Goal: Task Accomplishment & Management: Use online tool/utility

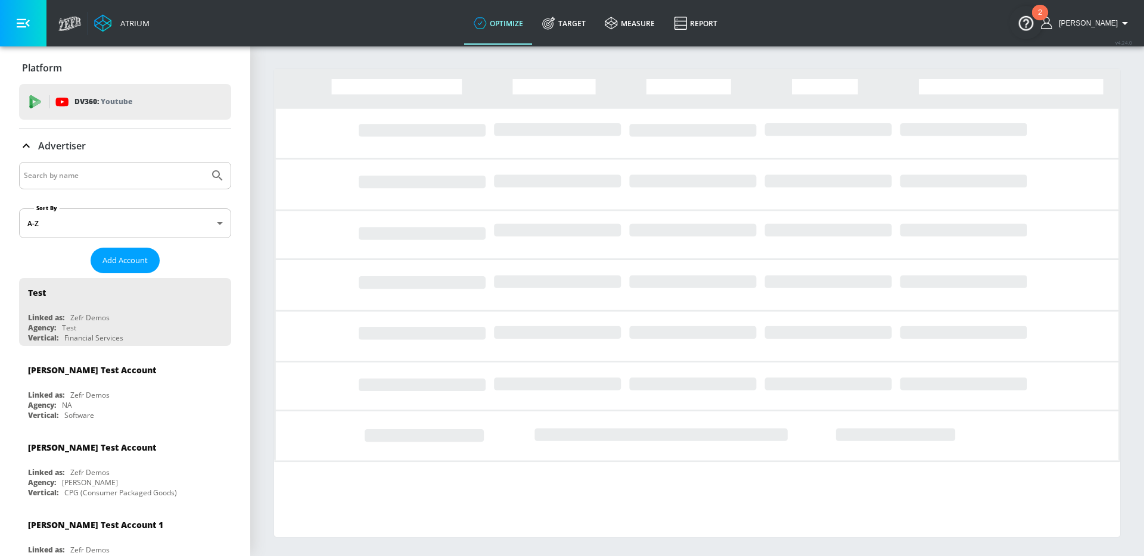
click at [105, 166] on div at bounding box center [125, 175] width 212 height 27
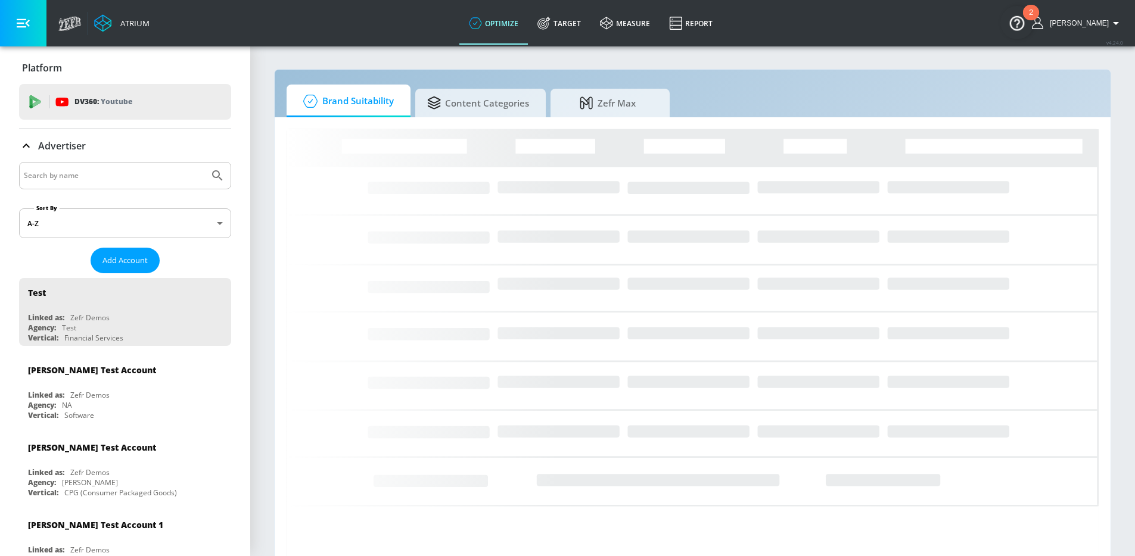
click at [96, 182] on input "Search by name" at bounding box center [114, 175] width 180 height 15
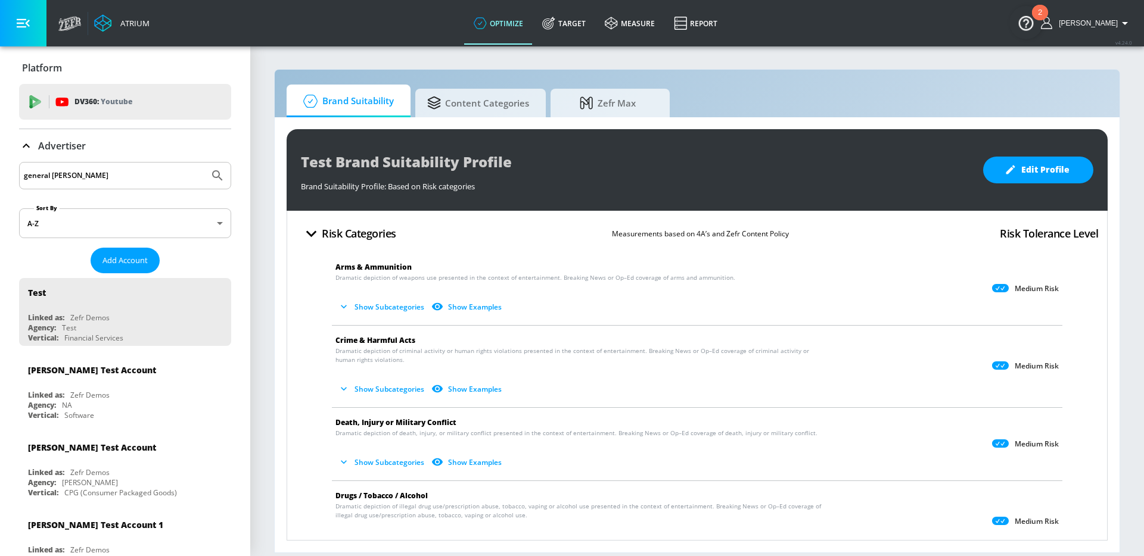
type input "general mills"
click at [204, 163] on button "Submit Search" at bounding box center [217, 176] width 26 height 26
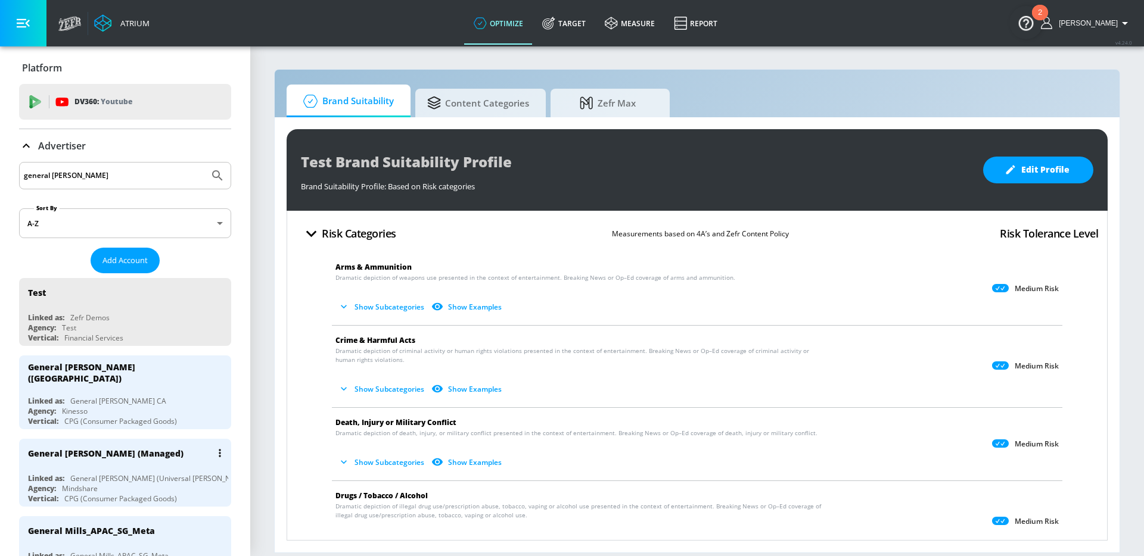
click at [122, 484] on div "Agency: Mindshare" at bounding box center [128, 489] width 200 height 10
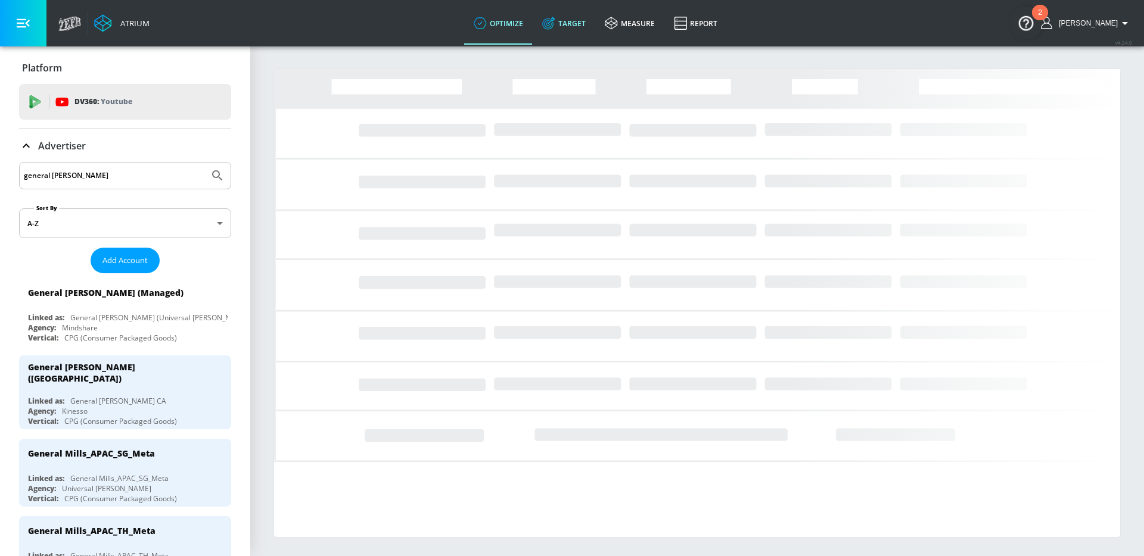
click at [586, 30] on link "Target" at bounding box center [564, 23] width 63 height 43
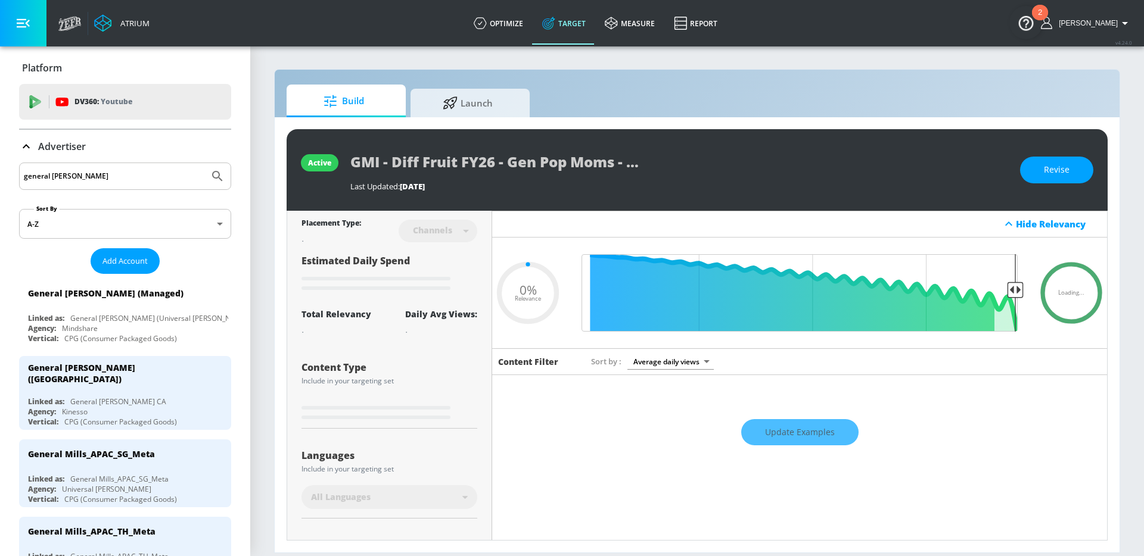
type input "0.05"
click at [468, 101] on span "Launch" at bounding box center [467, 101] width 91 height 29
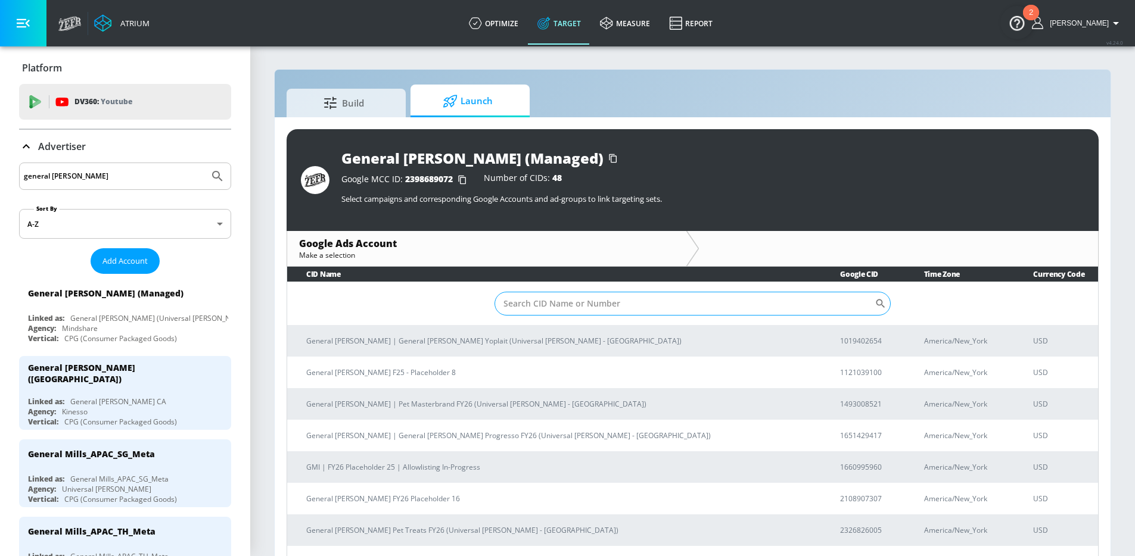
click at [535, 306] on input "Sort By" at bounding box center [684, 304] width 380 height 24
type input "mfou"
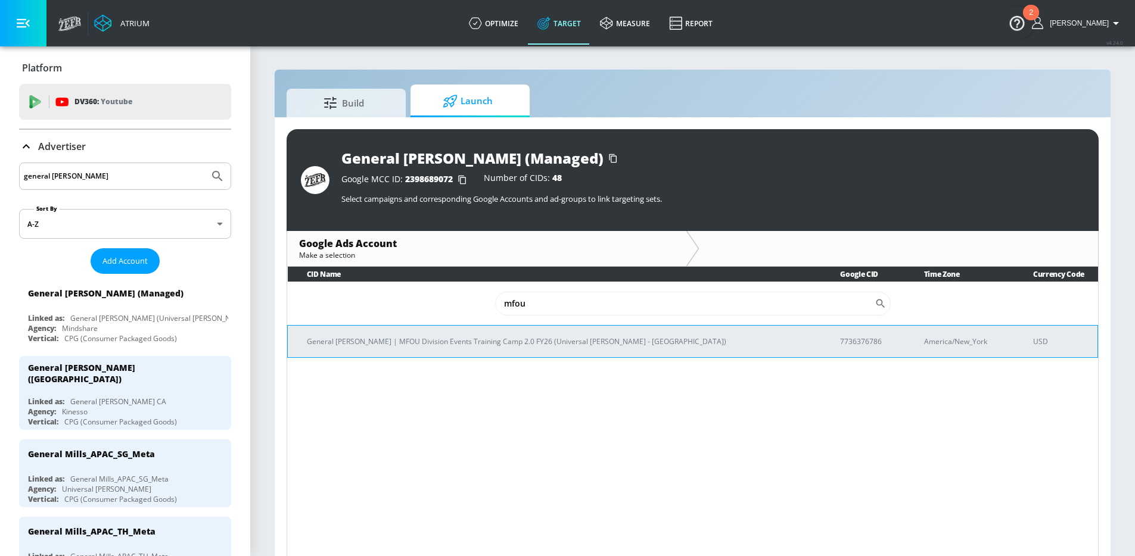
click at [535, 346] on p "General Mills | MFOU Division Events Training Camp 2.0 FY26 (Universal McCann -…" at bounding box center [559, 341] width 505 height 13
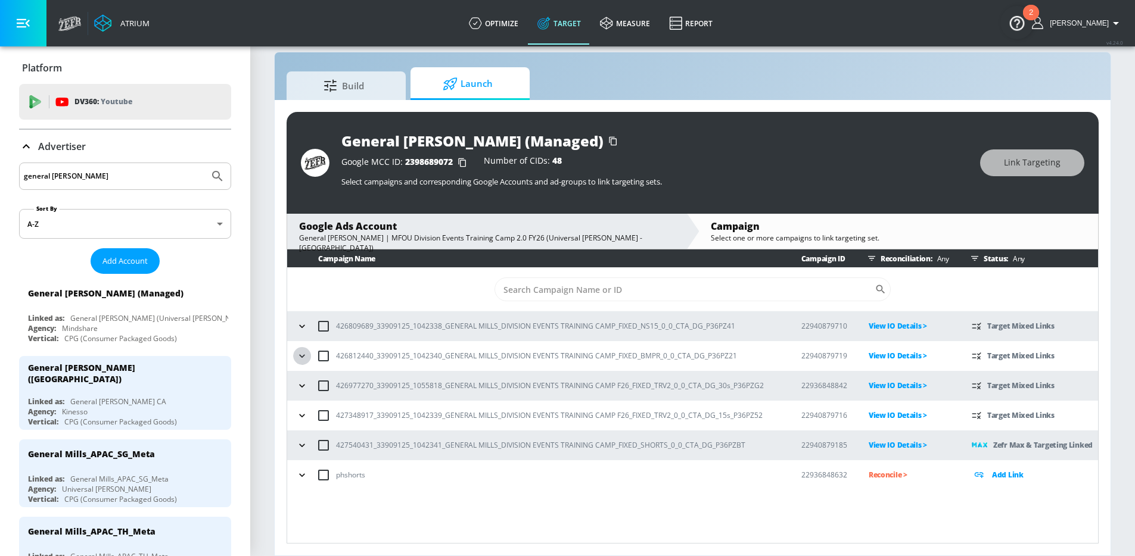
click at [303, 357] on icon "button" at bounding box center [302, 356] width 12 height 12
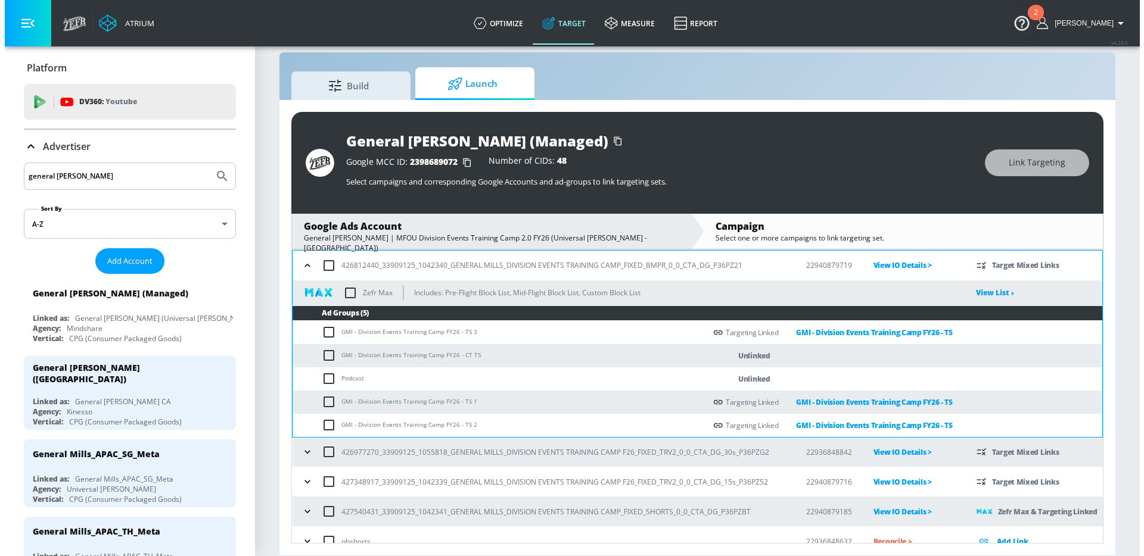
scroll to position [80, 0]
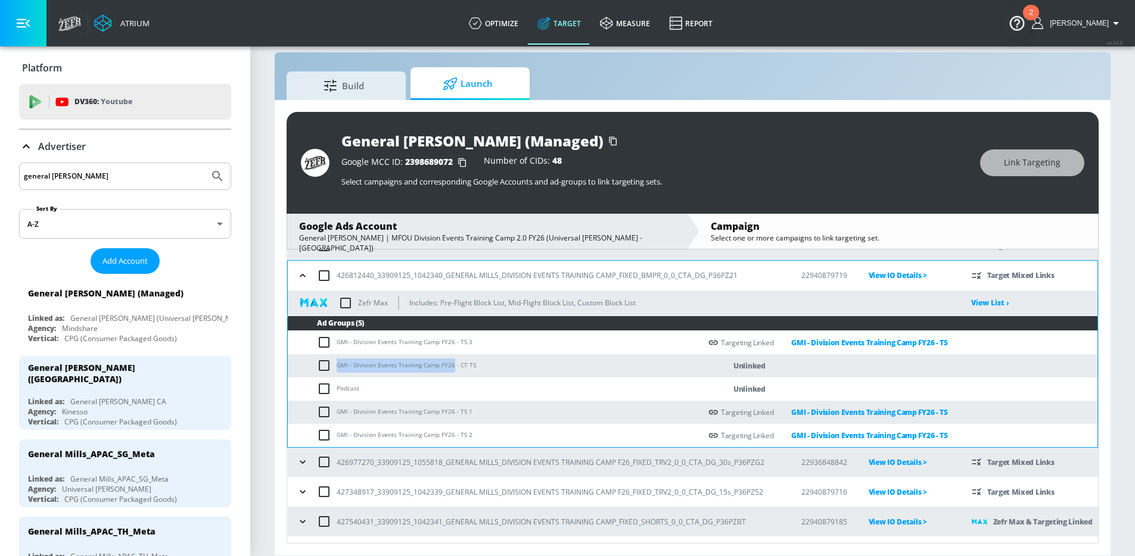
drag, startPoint x: 452, startPoint y: 365, endPoint x: 338, endPoint y: 363, distance: 113.8
click at [338, 363] on td "GMI - Division Events Training Camp FY26 - CT TS" at bounding box center [494, 365] width 413 height 23
copy td "GMI - Division Events Training Camp FY26"
click at [322, 366] on input "checkbox" at bounding box center [327, 366] width 20 height 14
checkbox input "true"
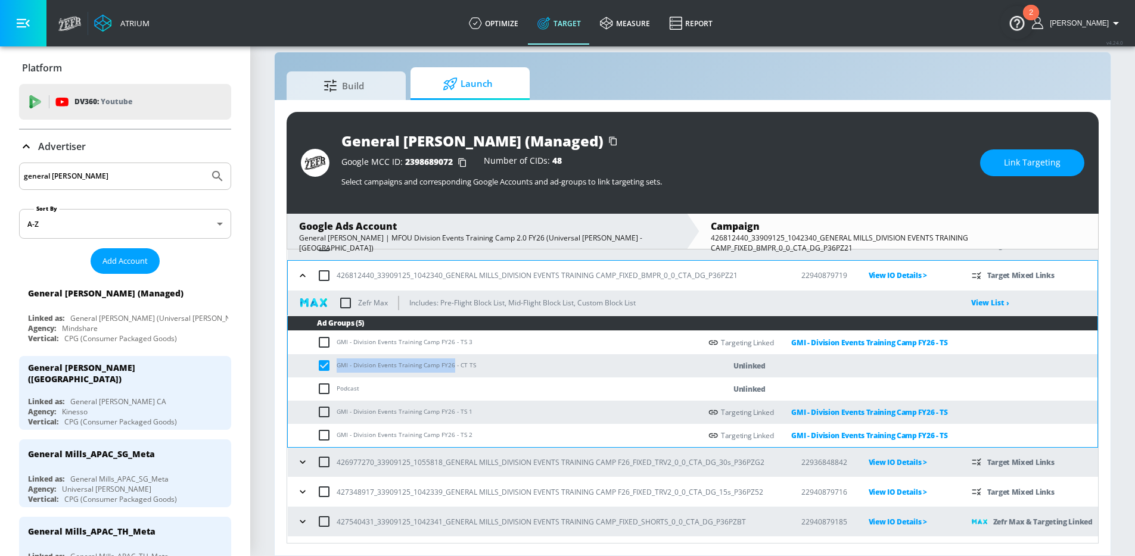
click at [1015, 167] on span "Link Targeting" at bounding box center [1032, 162] width 57 height 15
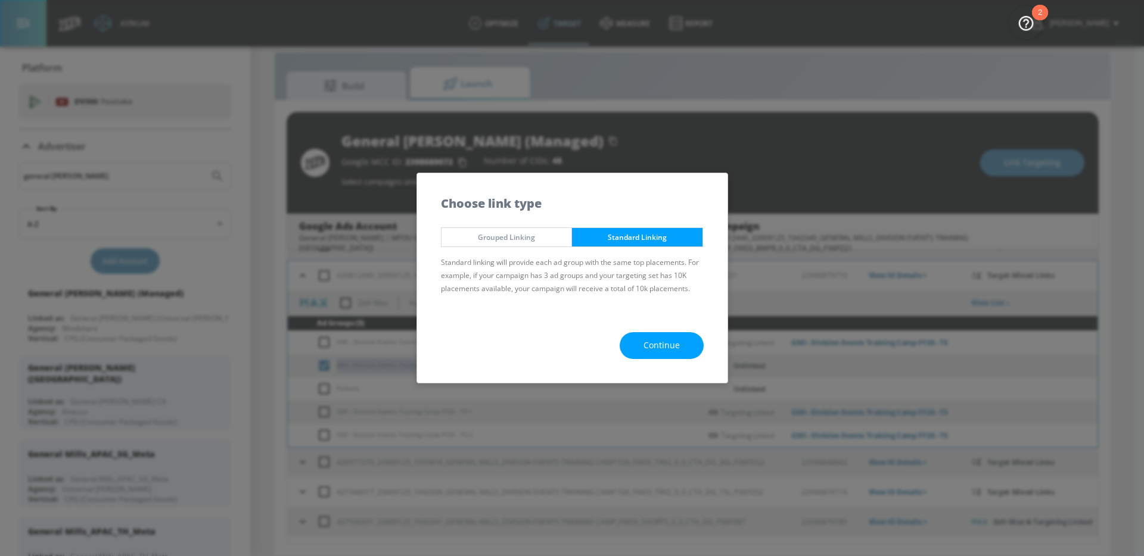
click at [667, 346] on span "Continue" at bounding box center [661, 345] width 36 height 15
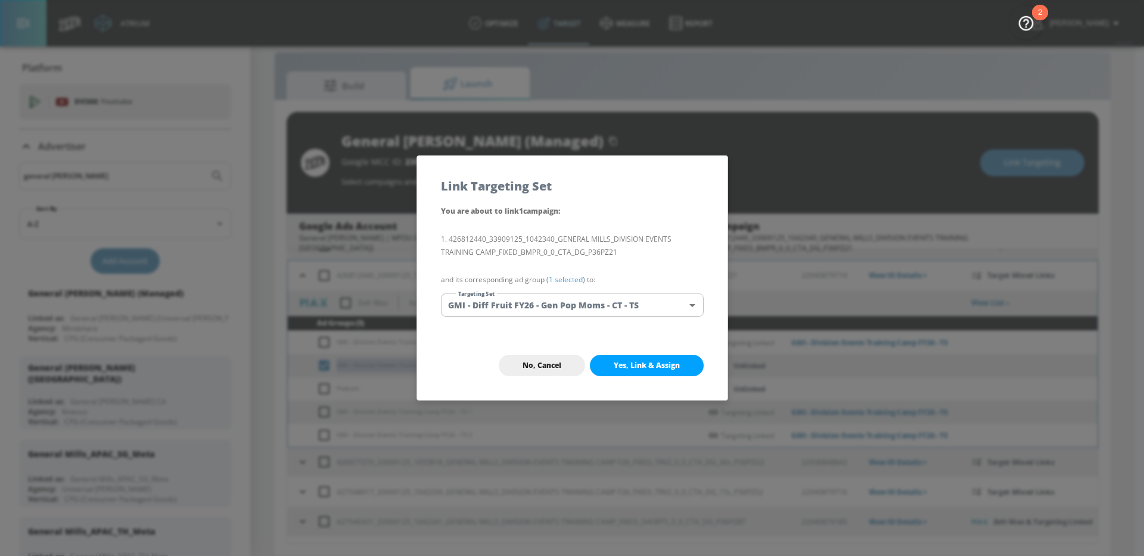
click at [634, 310] on body "Atrium optimize Target measure Report optimize Target measure Report v 4.24.0 W…" at bounding box center [572, 270] width 1144 height 574
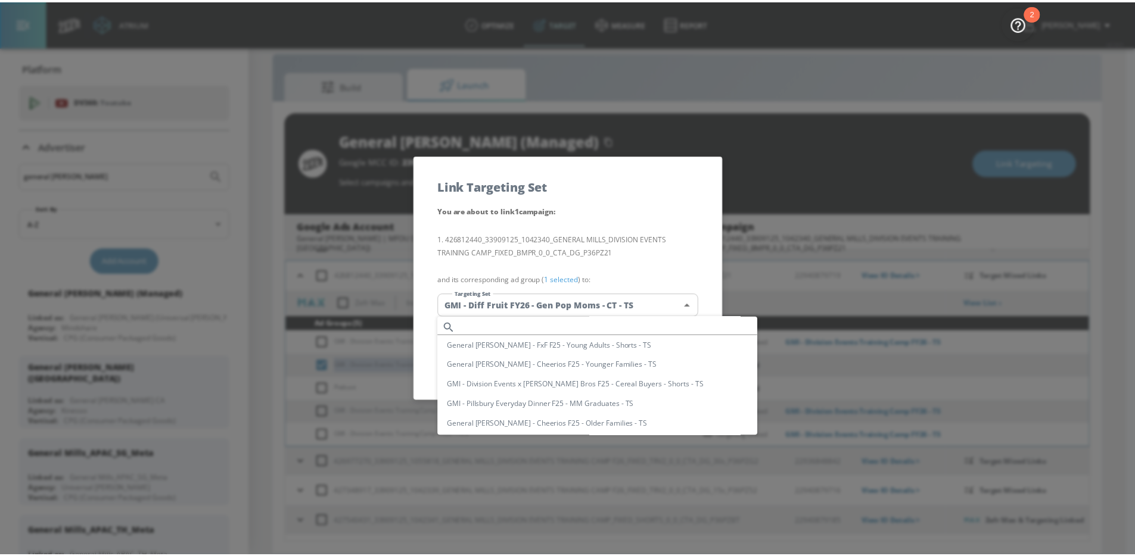
scroll to position [0, 0]
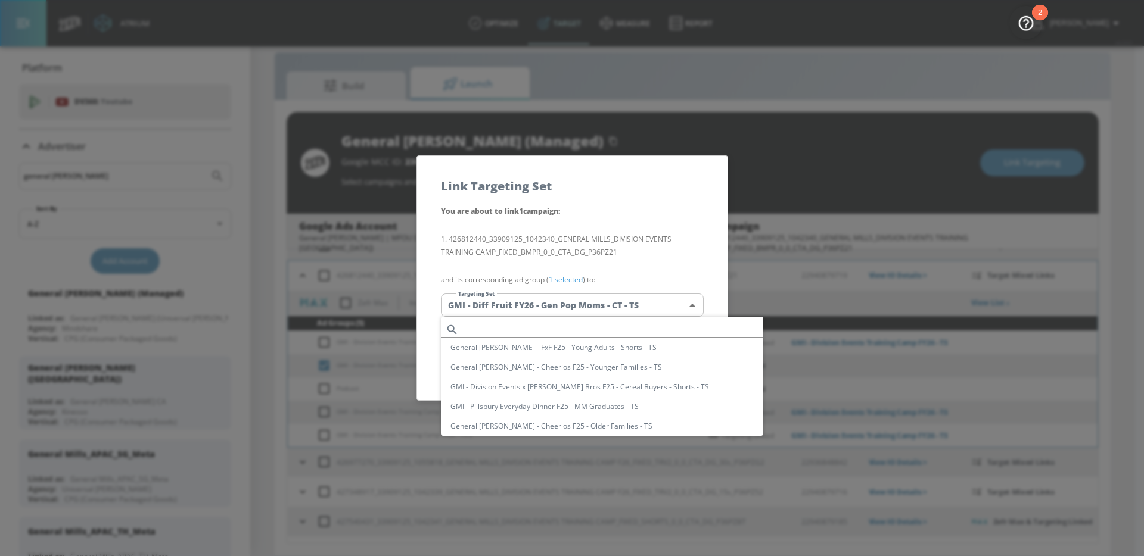
click at [577, 326] on input "text" at bounding box center [613, 330] width 300 height 16
paste input "GMI - Division Events Training Camp FY26"
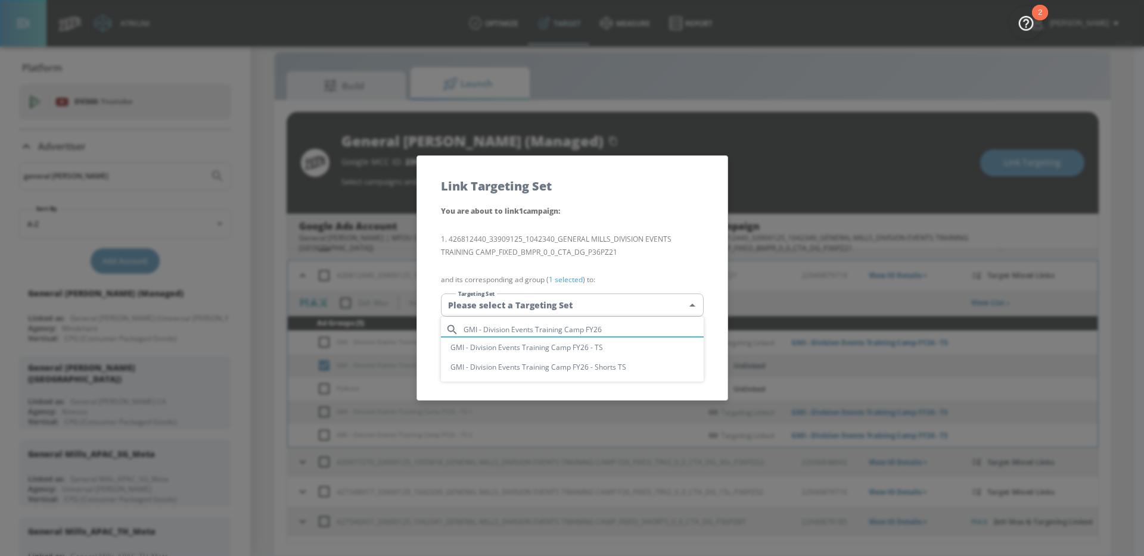
type input "GMI - Division Events Training Camp FY26"
click at [654, 233] on div at bounding box center [572, 278] width 1144 height 556
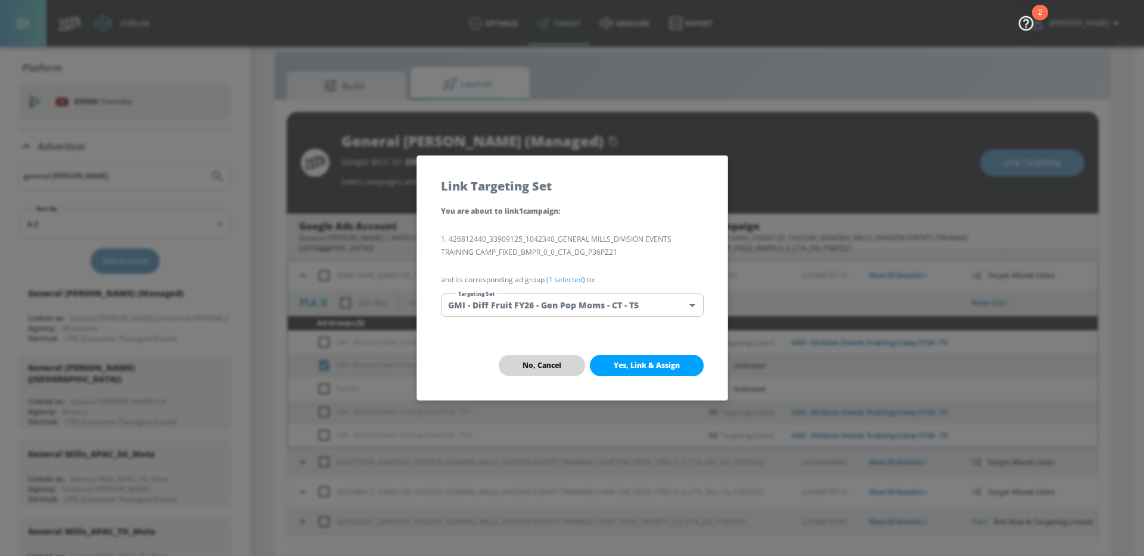
click at [536, 361] on span "No, Cancel" at bounding box center [541, 366] width 39 height 10
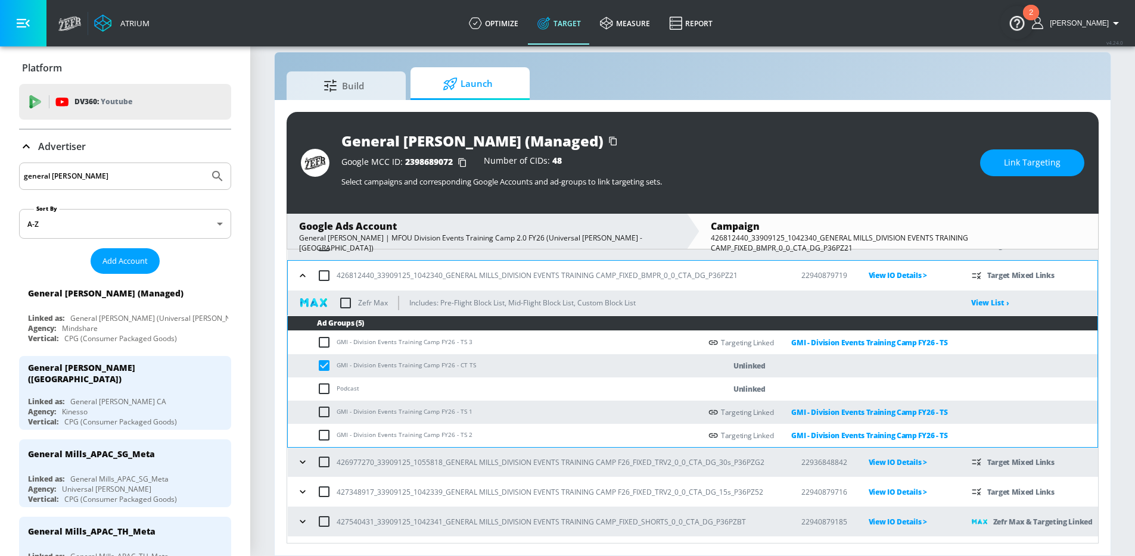
click at [320, 366] on input "checkbox" at bounding box center [327, 366] width 20 height 14
checkbox input "false"
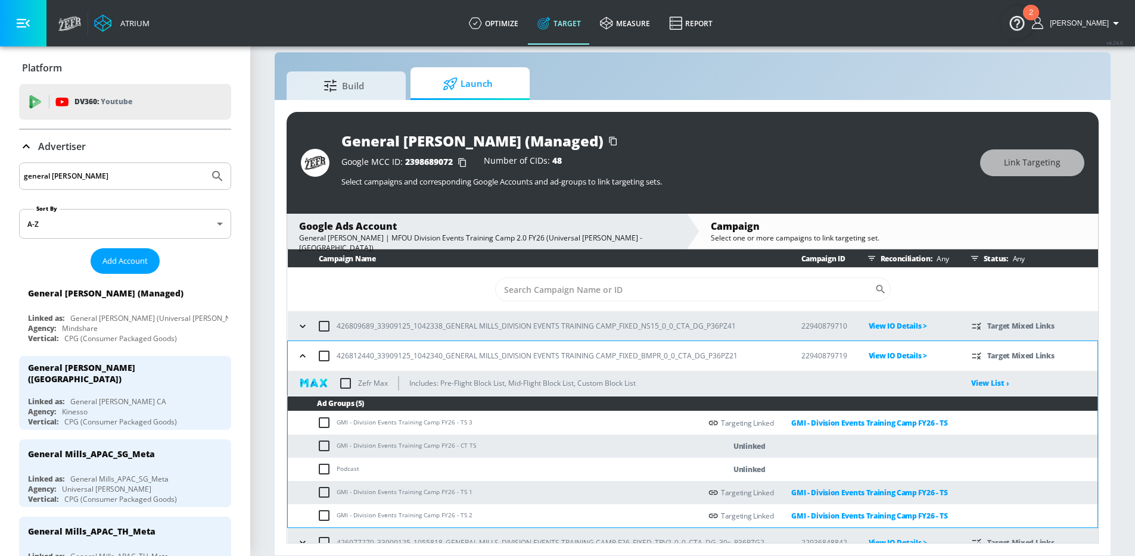
click at [475, 83] on span "Launch" at bounding box center [467, 84] width 91 height 29
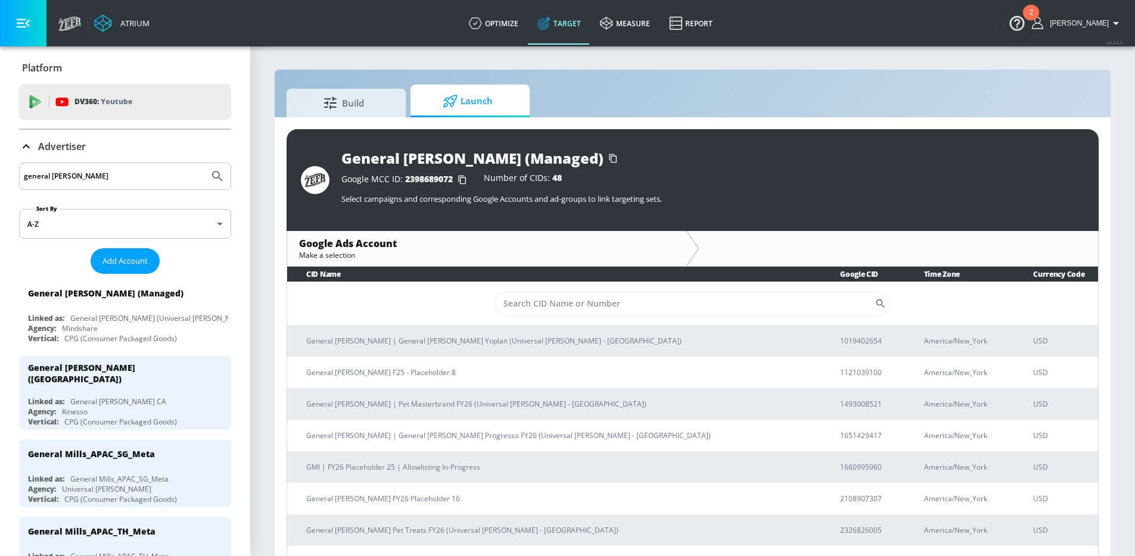
click at [558, 288] on td "​" at bounding box center [692, 303] width 811 height 43
click at [557, 297] on input "Sort By" at bounding box center [684, 304] width 380 height 24
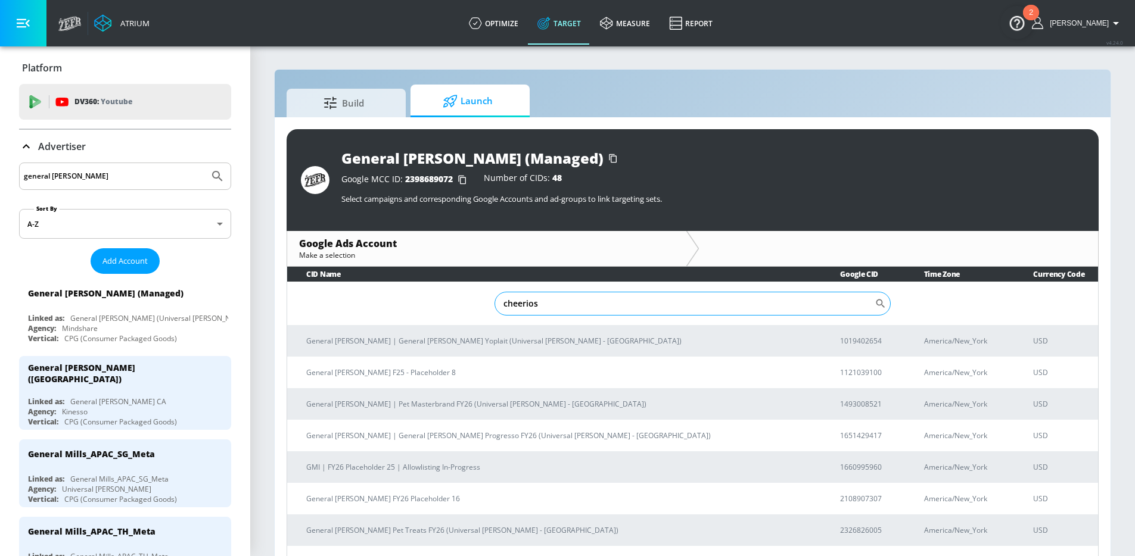
type input "cheerios"
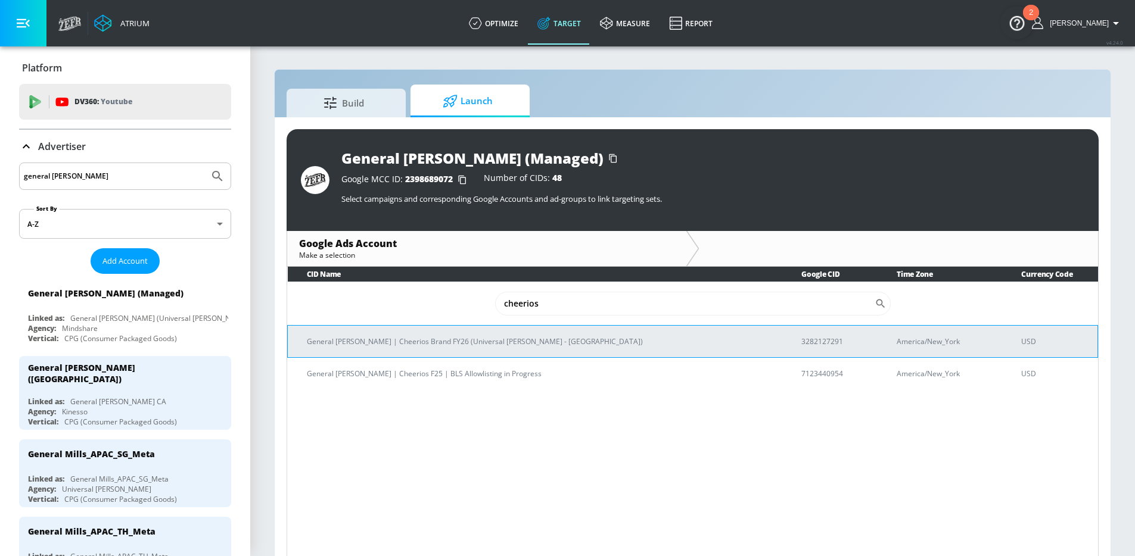
click at [489, 335] on p "General Mills | Cheerios Brand FY26 (Universal McCann - NYC)" at bounding box center [540, 341] width 466 height 13
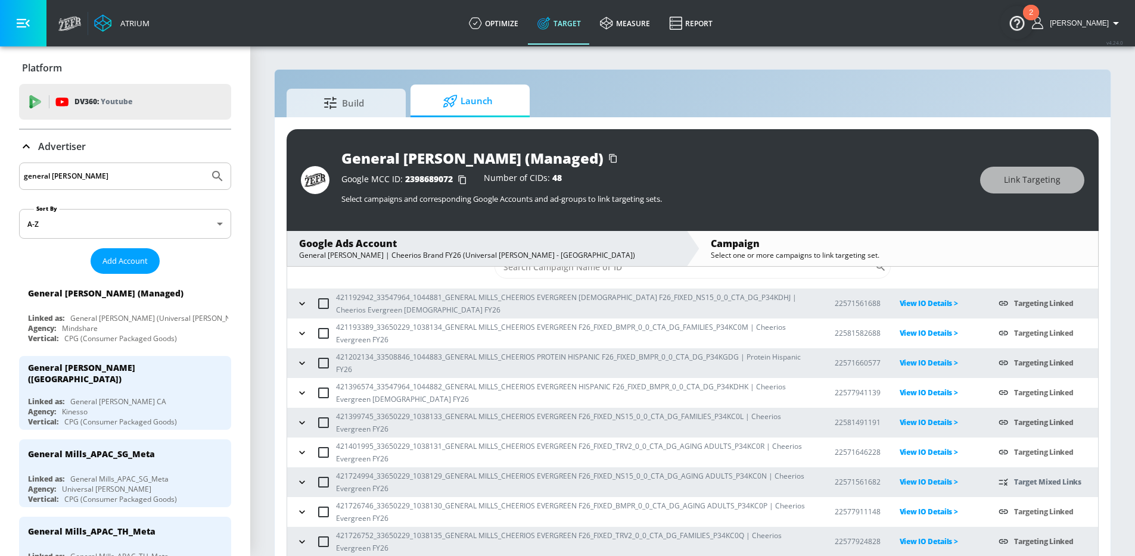
scroll to position [126, 0]
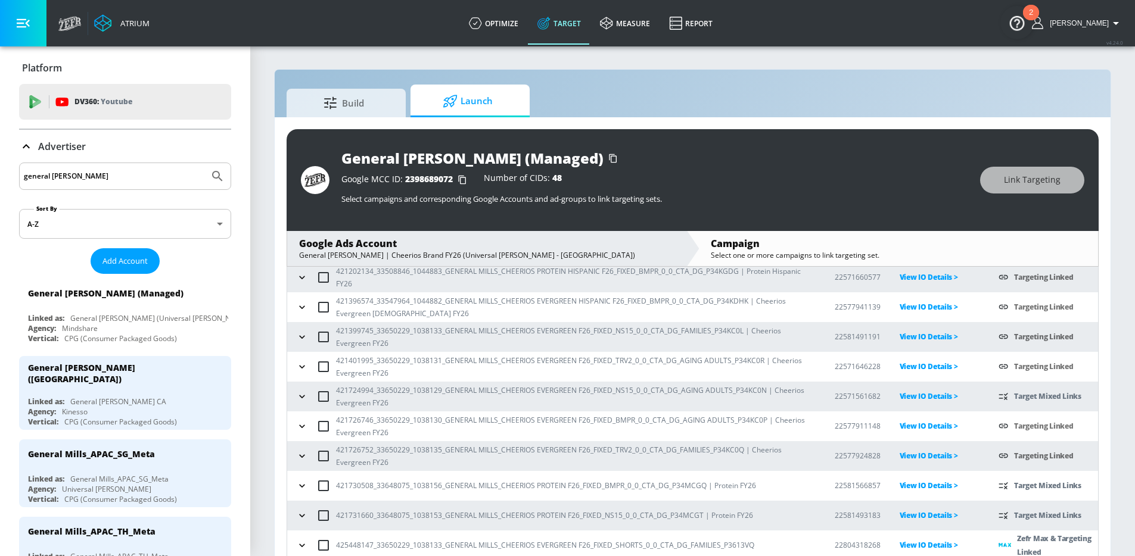
click at [300, 396] on icon "button" at bounding box center [301, 396] width 5 height 3
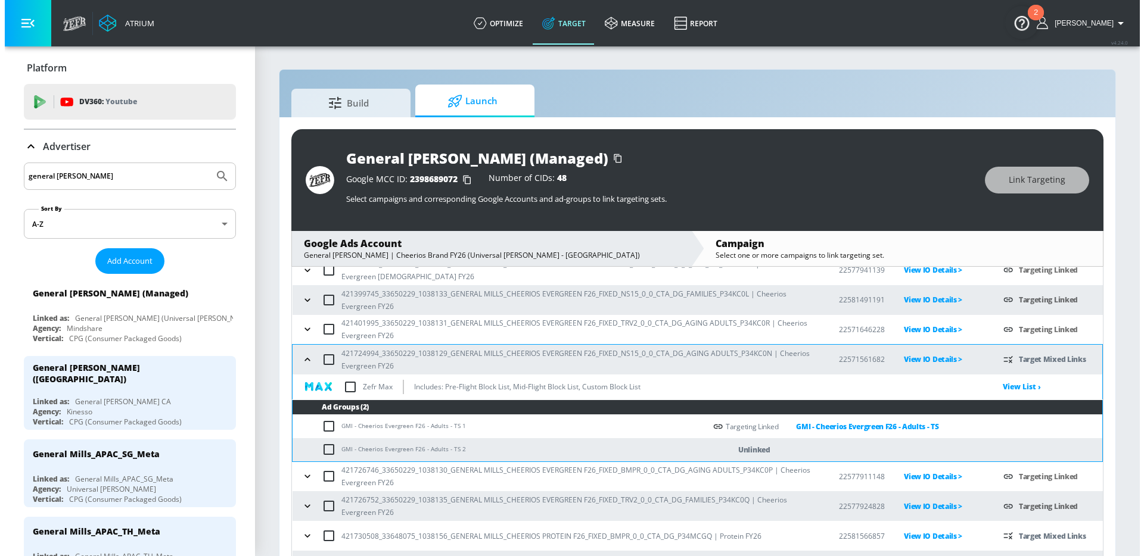
scroll to position [188, 0]
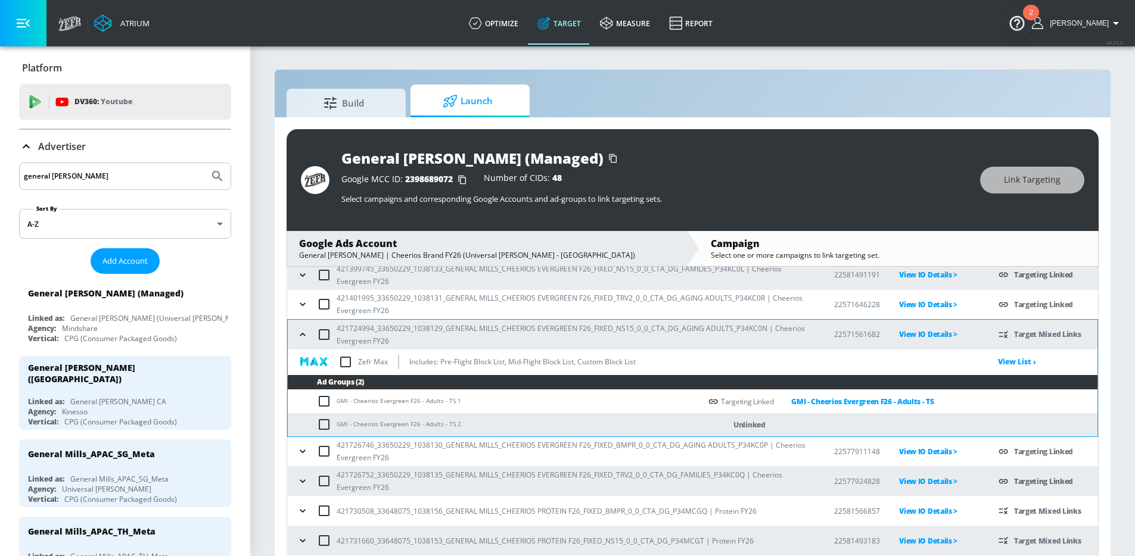
click at [328, 426] on input "checkbox" at bounding box center [327, 425] width 20 height 14
checkbox input "true"
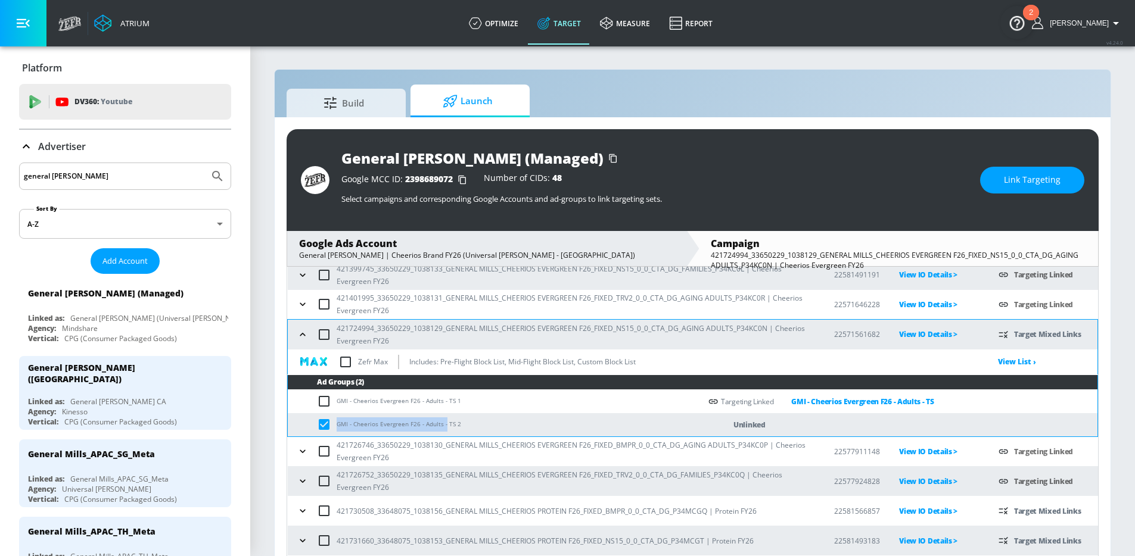
drag, startPoint x: 444, startPoint y: 425, endPoint x: 338, endPoint y: 421, distance: 106.1
click at [338, 421] on td "GMI - Cheerios Evergreen F26 - Adults - TS 2" at bounding box center [494, 424] width 413 height 23
copy td "GMI - Cheerios Evergreen F26 - Adults -"
click at [1013, 179] on span "Link Targeting" at bounding box center [1032, 180] width 57 height 15
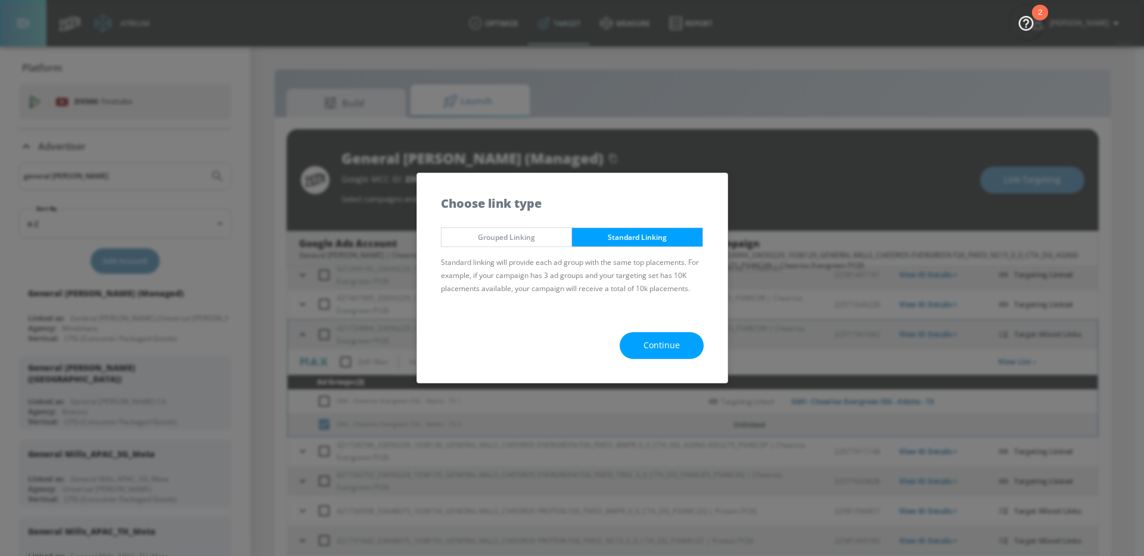
click at [673, 360] on div "Continue" at bounding box center [572, 346] width 310 height 74
click at [663, 345] on span "Continue" at bounding box center [661, 345] width 36 height 15
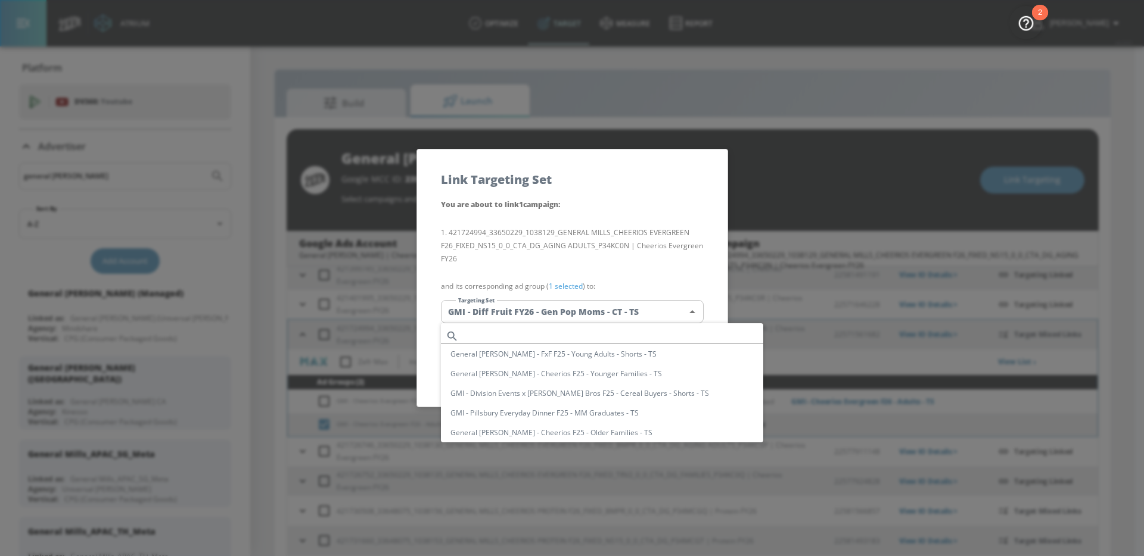
click at [605, 313] on body "Atrium optimize Target measure Report optimize Target measure Report v 4.24.0 W…" at bounding box center [572, 287] width 1144 height 574
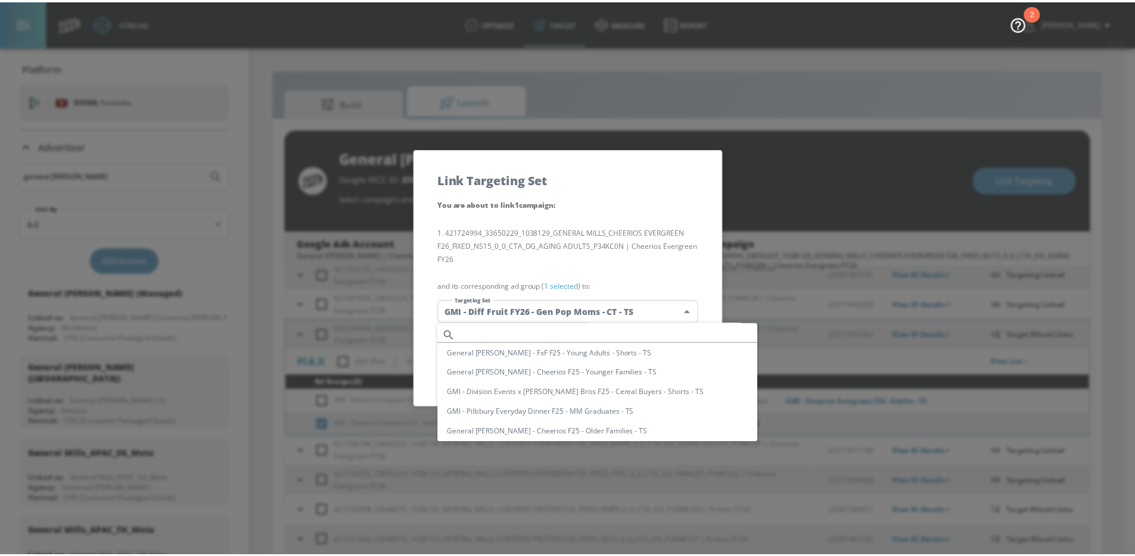
scroll to position [0, 0]
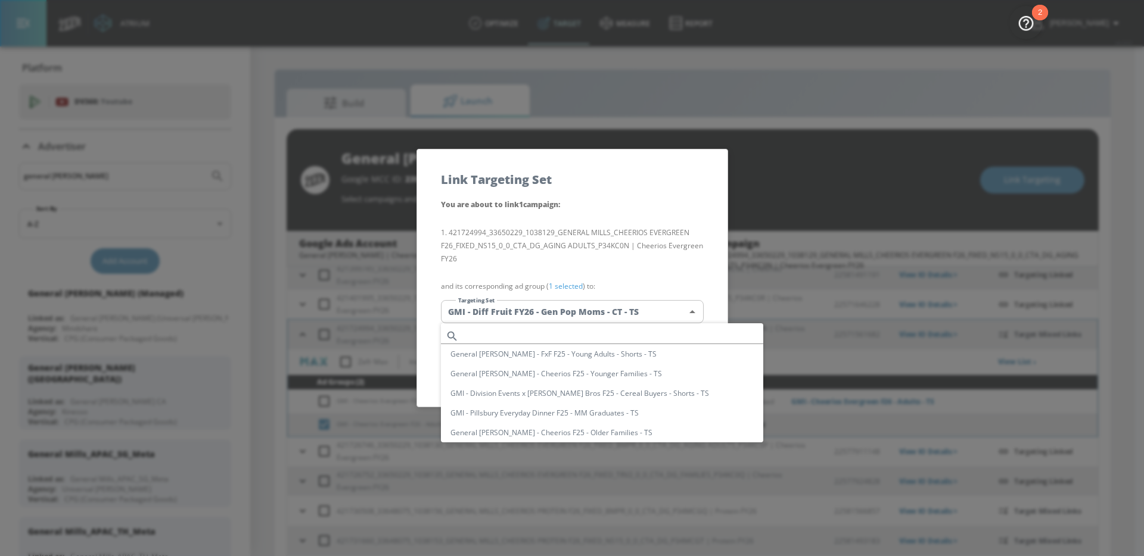
click at [569, 331] on input "text" at bounding box center [613, 336] width 300 height 16
paste input "GMI - Cheerios Evergreen F26 - Adults -"
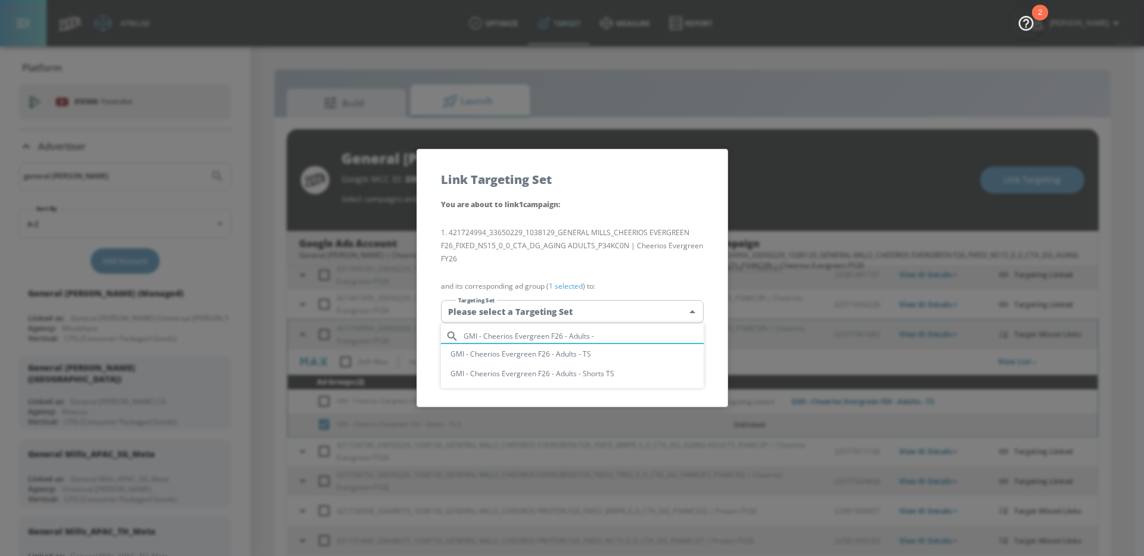
type input "GMI - Cheerios Evergreen F26 - Adults -"
click at [599, 357] on li "GMI - Cheerios Evergreen F26 - Adults - TS" at bounding box center [572, 354] width 263 height 20
type input "231575dd-59be-4ff9-9792-e2316353df4c"
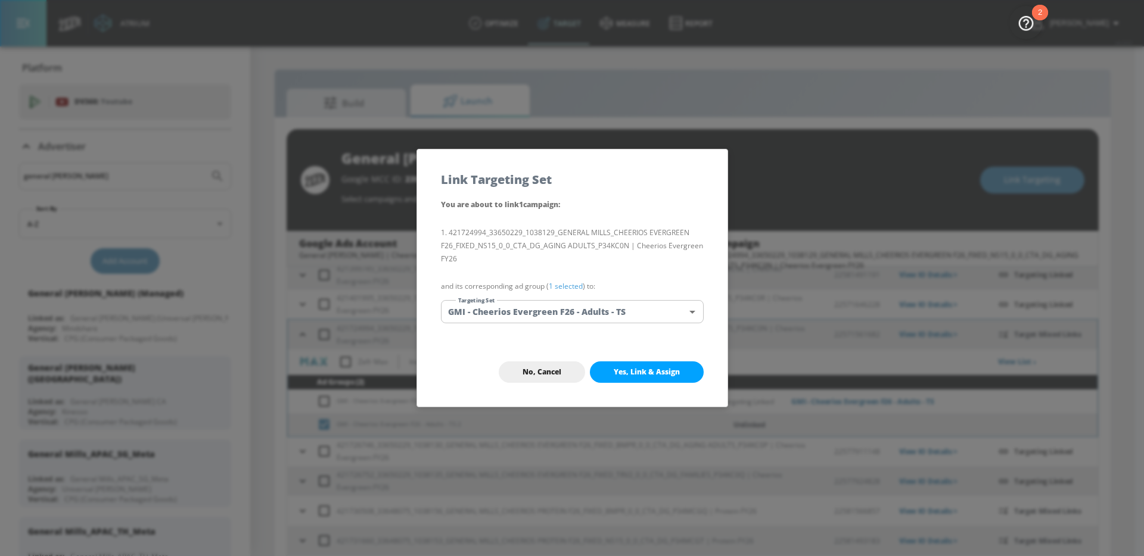
click at [658, 271] on p "421724994_33650229_1038129_GENERAL MILLS_CHEERIOS EVERGREEN F26_FIXED_NS15_0_0_…" at bounding box center [572, 246] width 263 height 54
click at [671, 377] on button "Yes, Link & Assign" at bounding box center [647, 372] width 114 height 21
checkbox input "false"
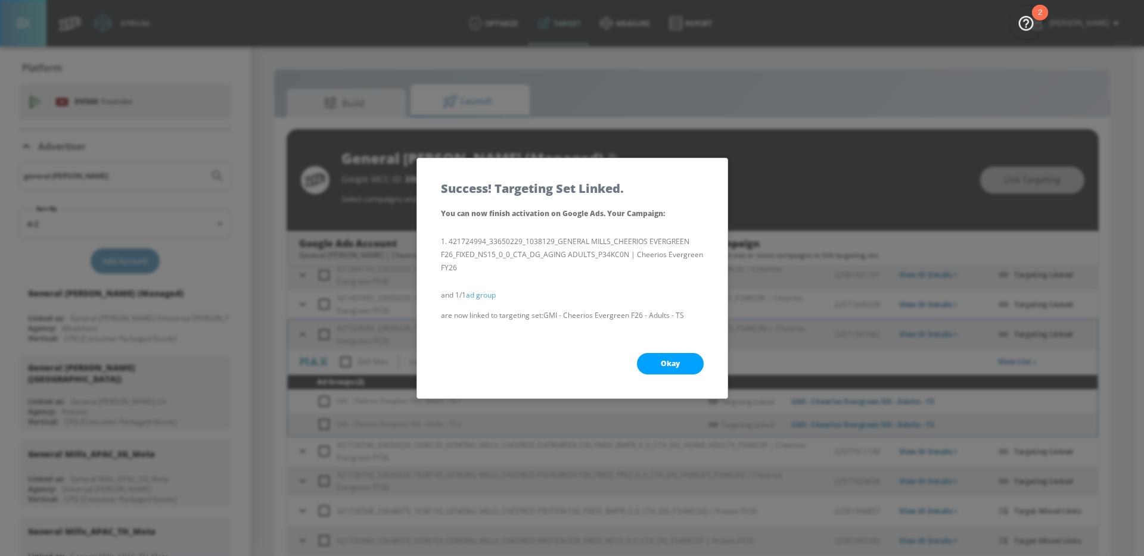
click at [677, 365] on span "Okay" at bounding box center [670, 364] width 19 height 10
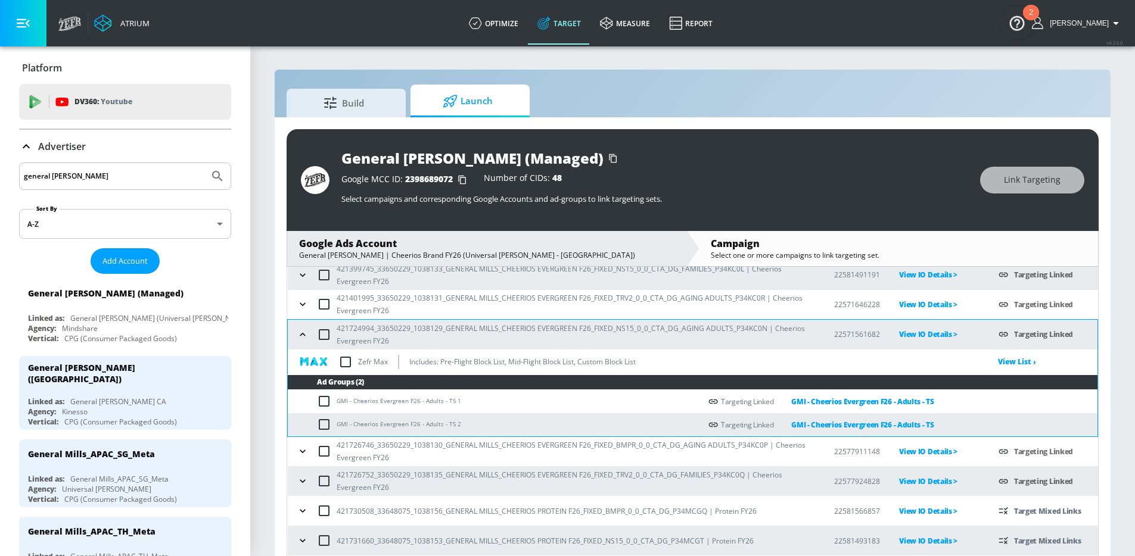
click at [464, 97] on span "Launch" at bounding box center [467, 101] width 91 height 29
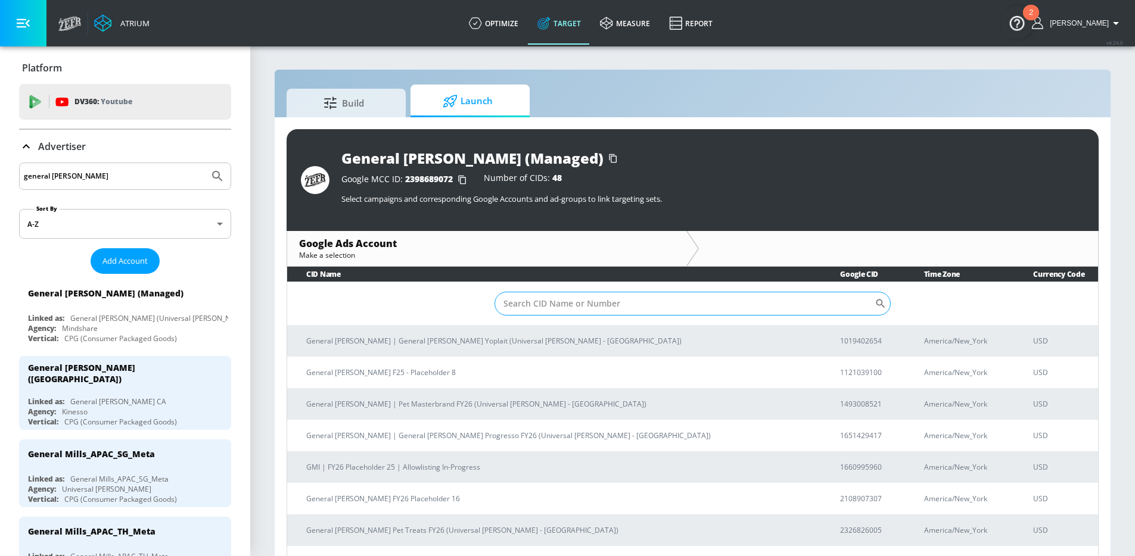
click at [553, 303] on input "Sort By" at bounding box center [684, 304] width 380 height 24
type input "mfou"
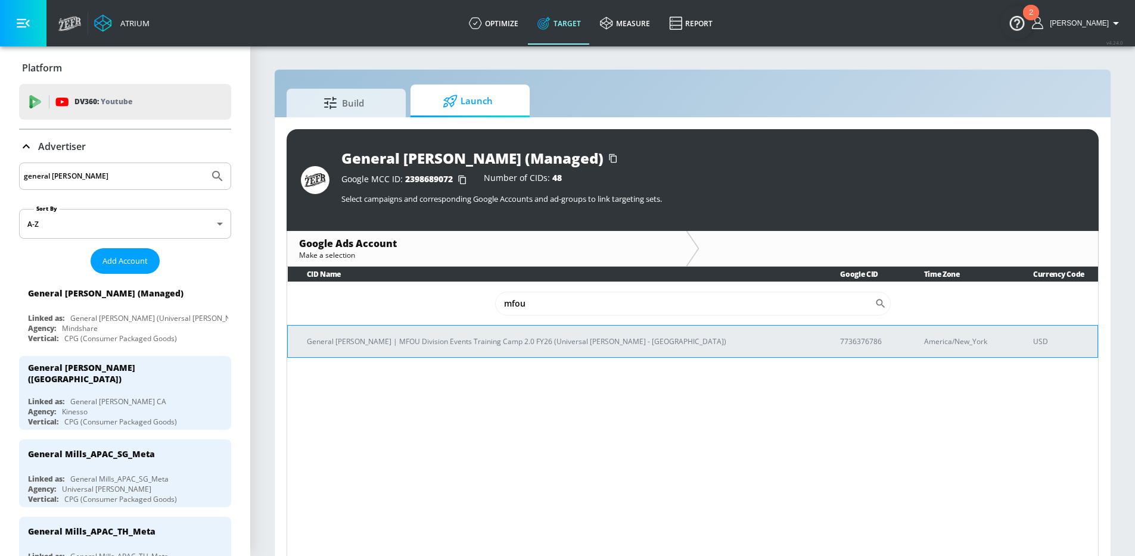
click at [493, 339] on p "General Mills | MFOU Division Events Training Camp 2.0 FY26 (Universal McCann -…" at bounding box center [559, 341] width 505 height 13
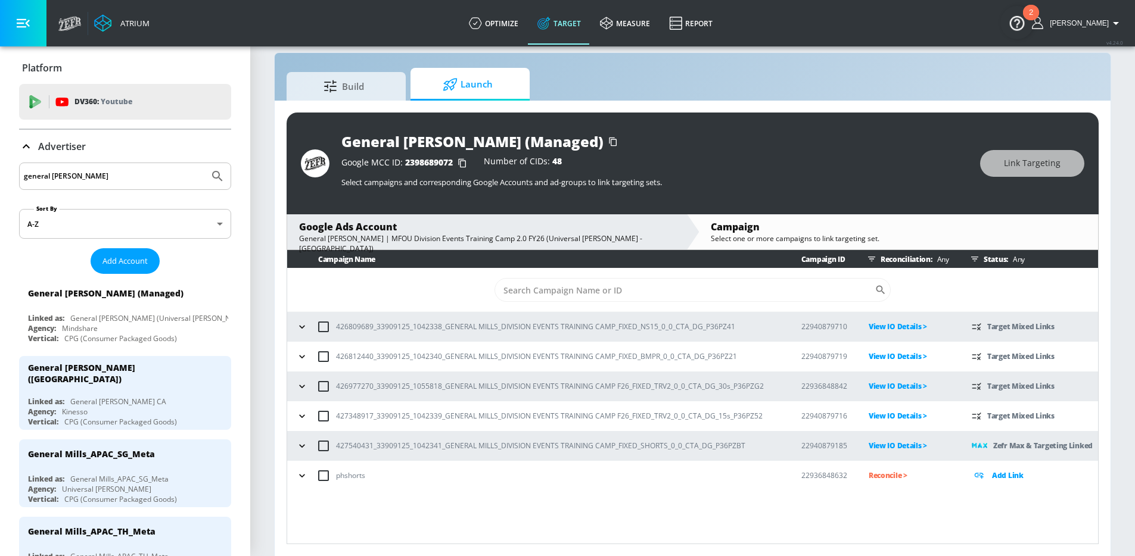
scroll to position [17, 0]
click at [306, 357] on icon "button" at bounding box center [302, 356] width 12 height 12
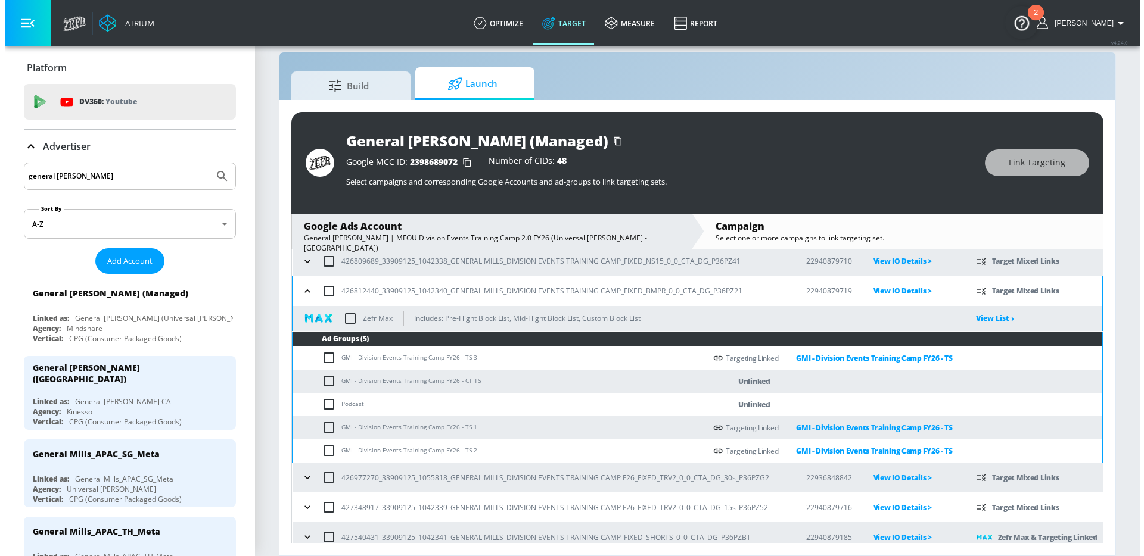
scroll to position [82, 0]
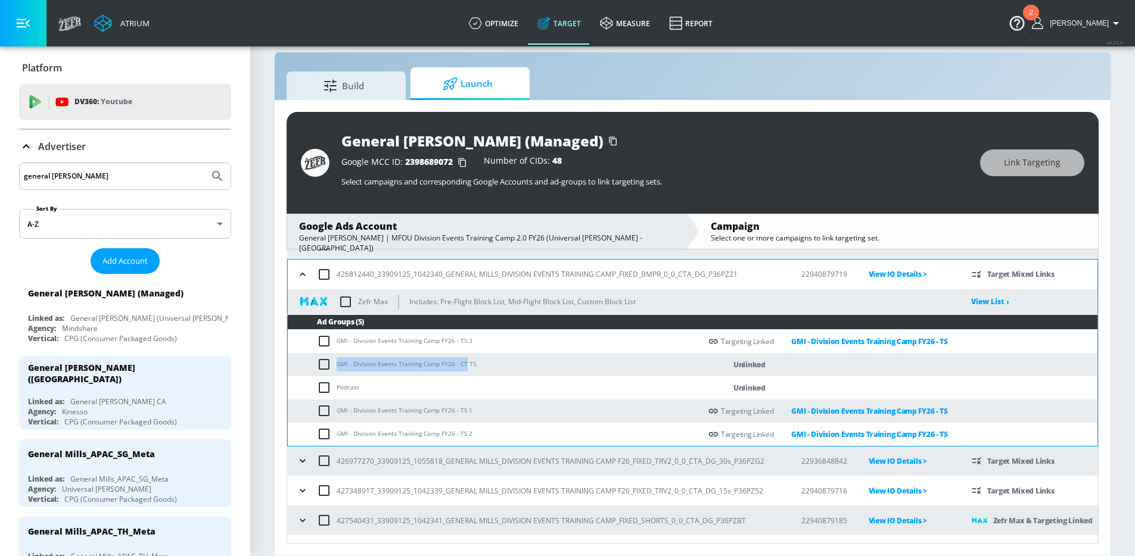
drag, startPoint x: 464, startPoint y: 365, endPoint x: 335, endPoint y: 361, distance: 129.3
click at [335, 361] on td "GMI - Division Events Training Camp FY26 - CT TS" at bounding box center [494, 364] width 413 height 23
copy td "GMI - Division Events Training Camp FY26 - CT"
click at [326, 365] on input "checkbox" at bounding box center [327, 364] width 20 height 14
checkbox input "true"
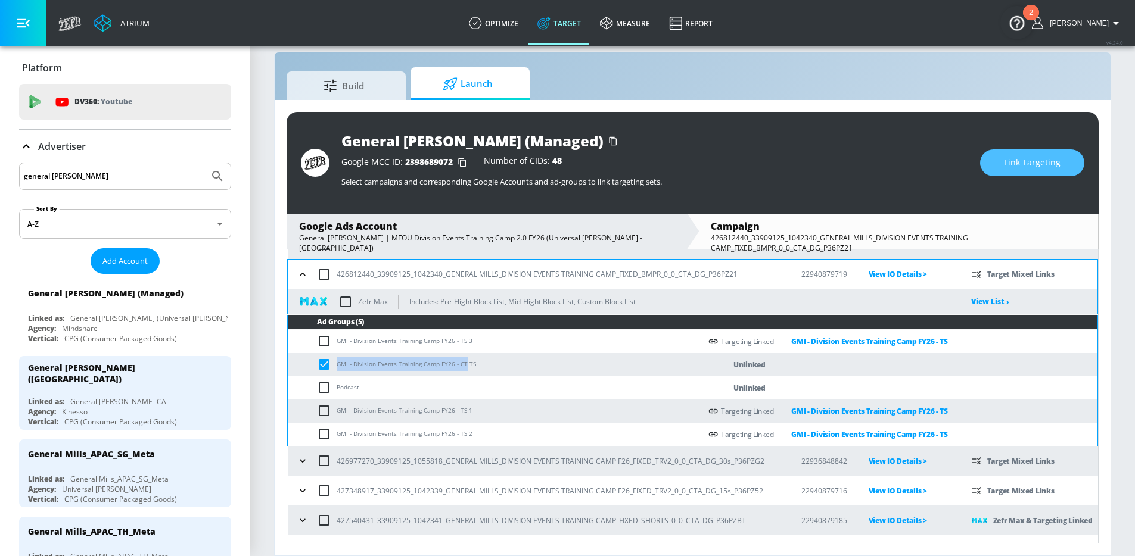
click at [1047, 161] on span "Link Targeting" at bounding box center [1032, 162] width 57 height 15
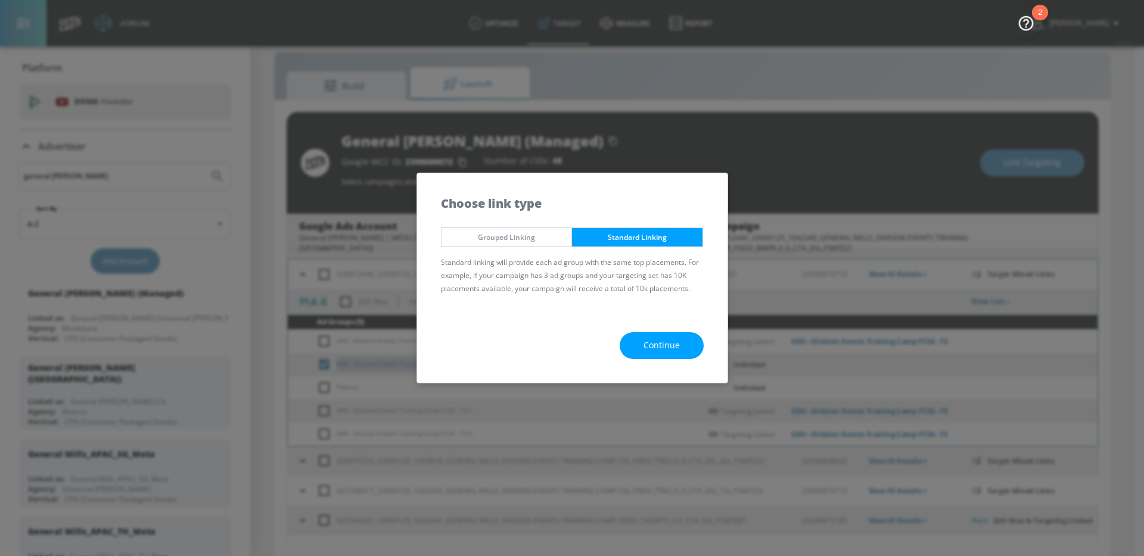
click at [675, 345] on span "Continue" at bounding box center [661, 345] width 36 height 15
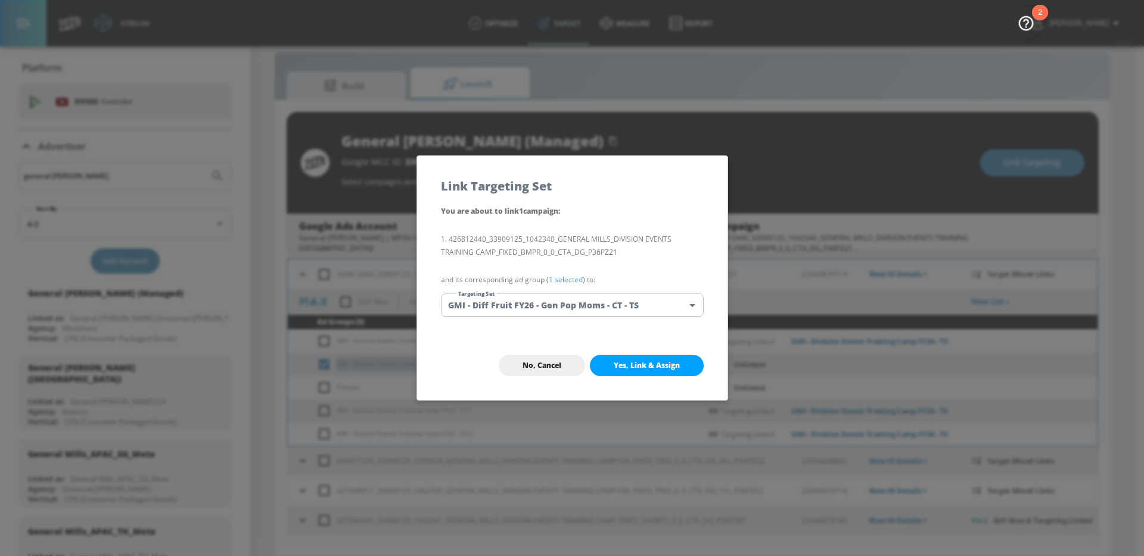
click at [602, 308] on body "Atrium optimize Target measure Report optimize Target measure Report v 4.24.0 W…" at bounding box center [572, 270] width 1144 height 574
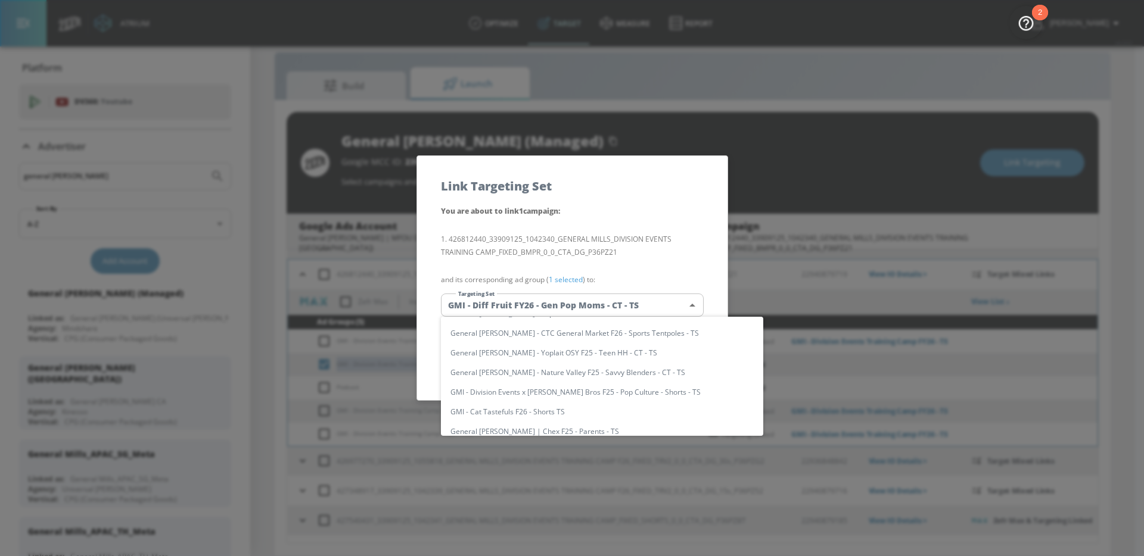
scroll to position [0, 0]
click at [582, 326] on input "text" at bounding box center [613, 330] width 300 height 16
paste input "GMI - Division Events Training Camp FY26 - CT"
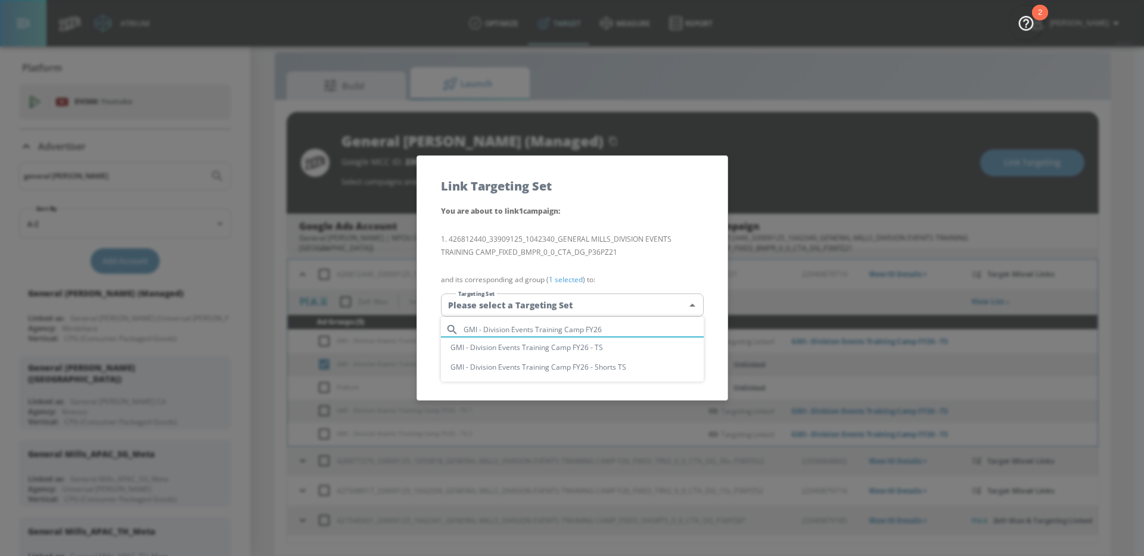
type input "GMI - Division Events Training Camp FY26"
click at [665, 241] on div at bounding box center [572, 278] width 1144 height 556
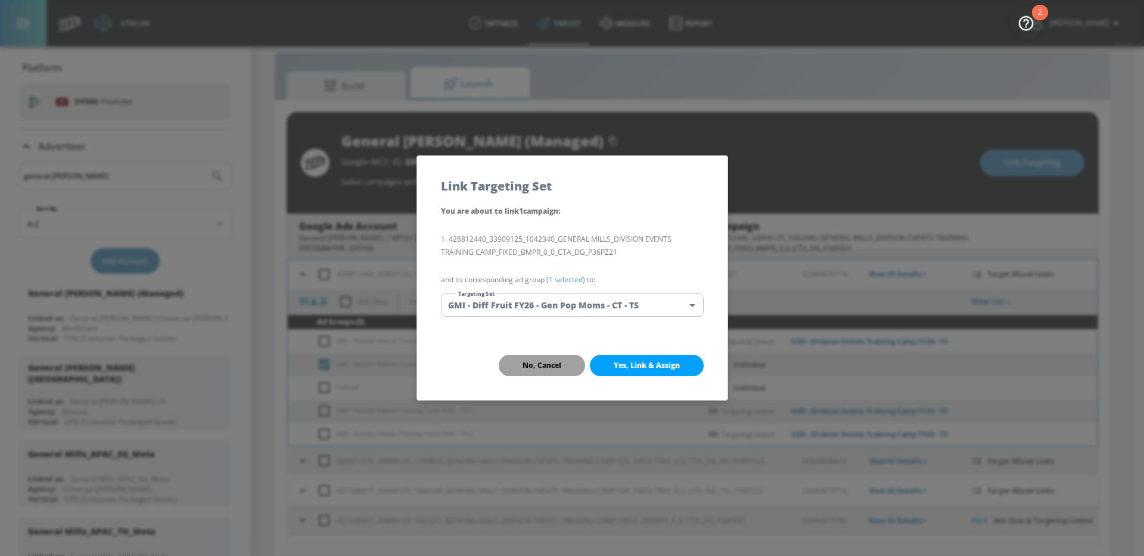
click at [545, 366] on span "No, Cancel" at bounding box center [541, 366] width 39 height 10
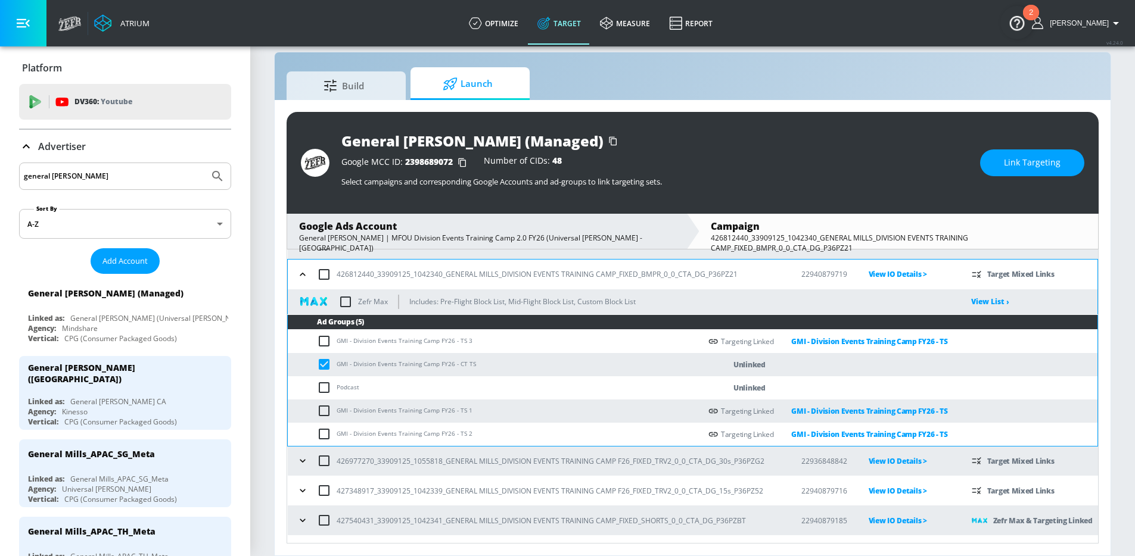
click at [1074, 162] on button "Link Targeting" at bounding box center [1032, 163] width 104 height 27
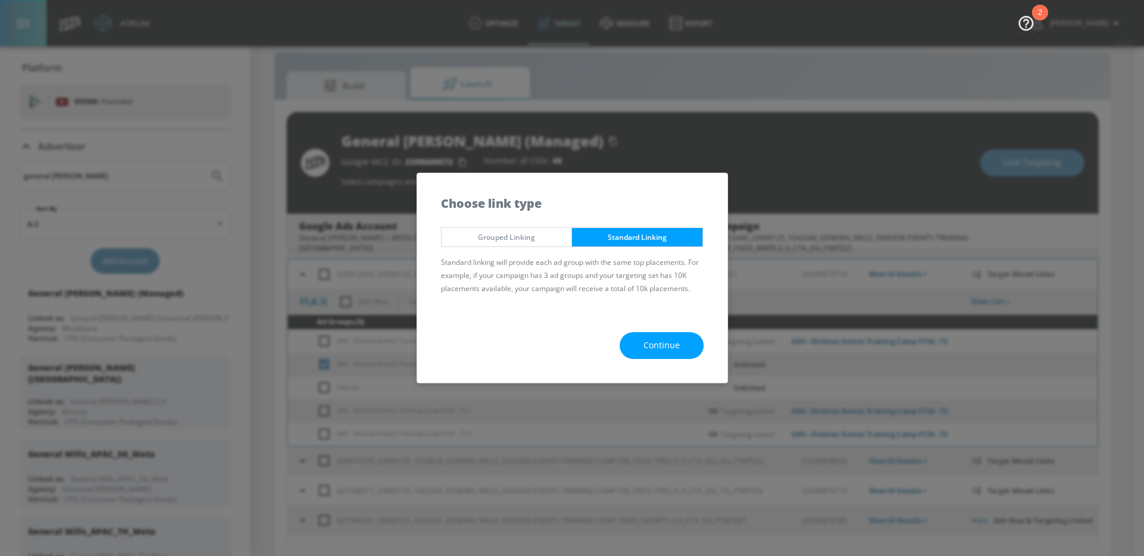
click at [678, 345] on span "Continue" at bounding box center [661, 345] width 36 height 15
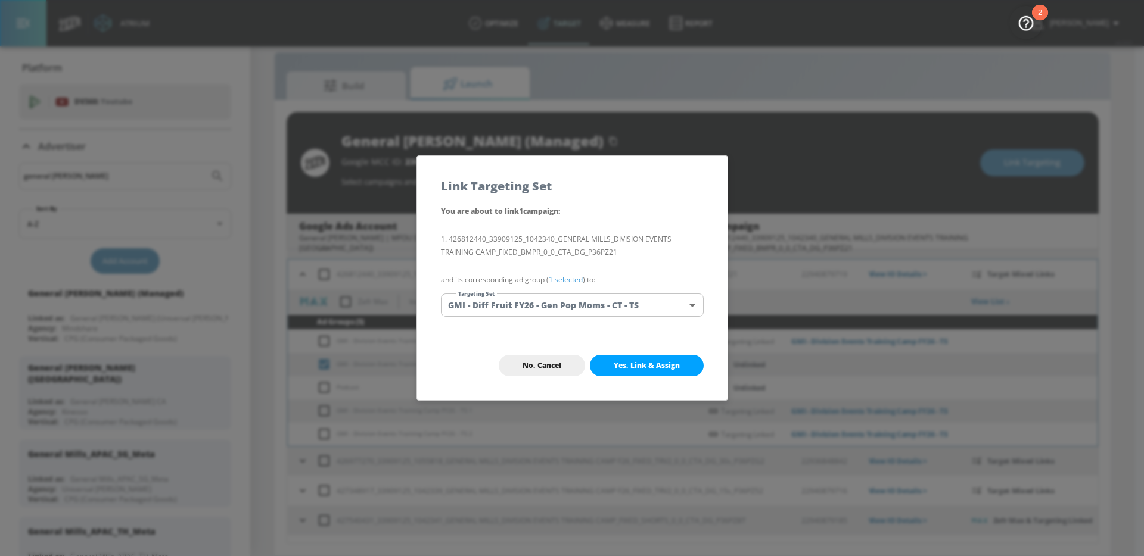
click at [605, 298] on body "Atrium optimize Target measure Report optimize Target measure Report v 4.24.0 W…" at bounding box center [572, 270] width 1144 height 574
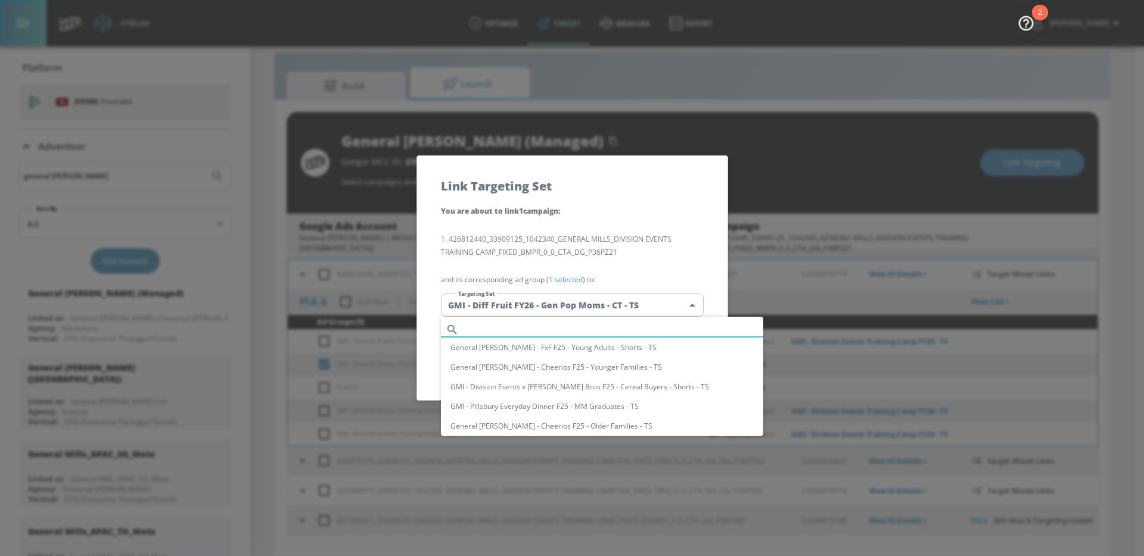
click at [639, 329] on input "text" at bounding box center [613, 330] width 300 height 16
paste input "GMI - Division Events Training Camp FY26 - CT TS"
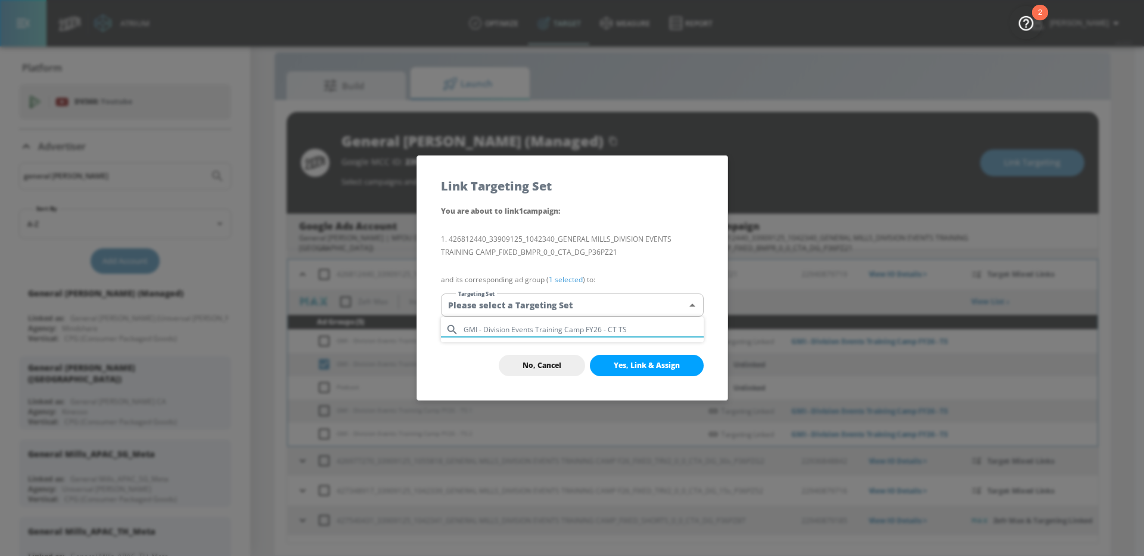
drag, startPoint x: 674, startPoint y: 328, endPoint x: 505, endPoint y: 306, distance: 170.0
click at [505, 306] on div "GMI - Division Events Training Camp FY26 - CT TS" at bounding box center [572, 278] width 1144 height 556
type input "d"
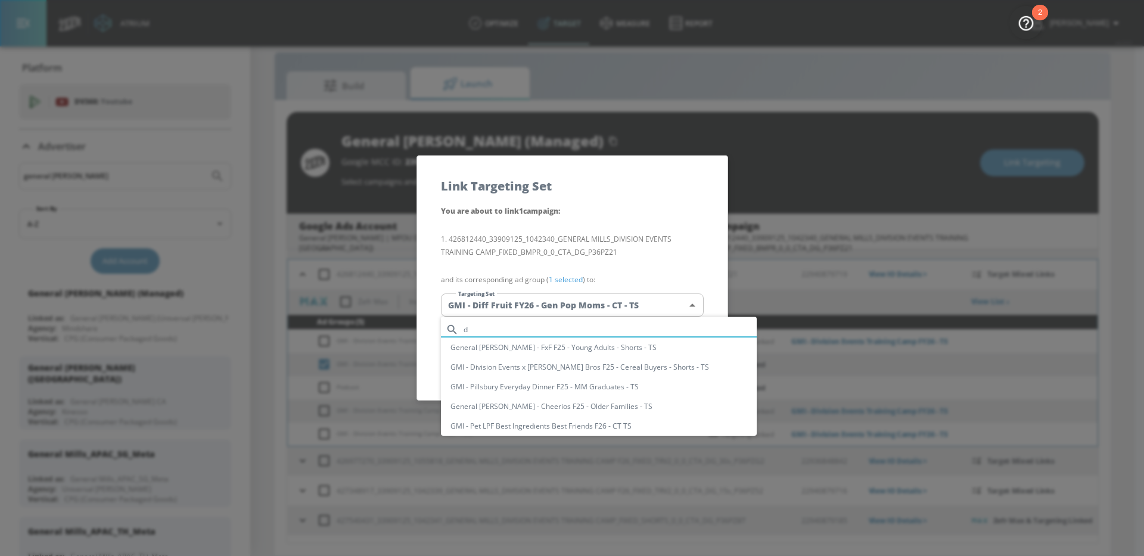
click at [556, 324] on input "d" at bounding box center [609, 330] width 293 height 16
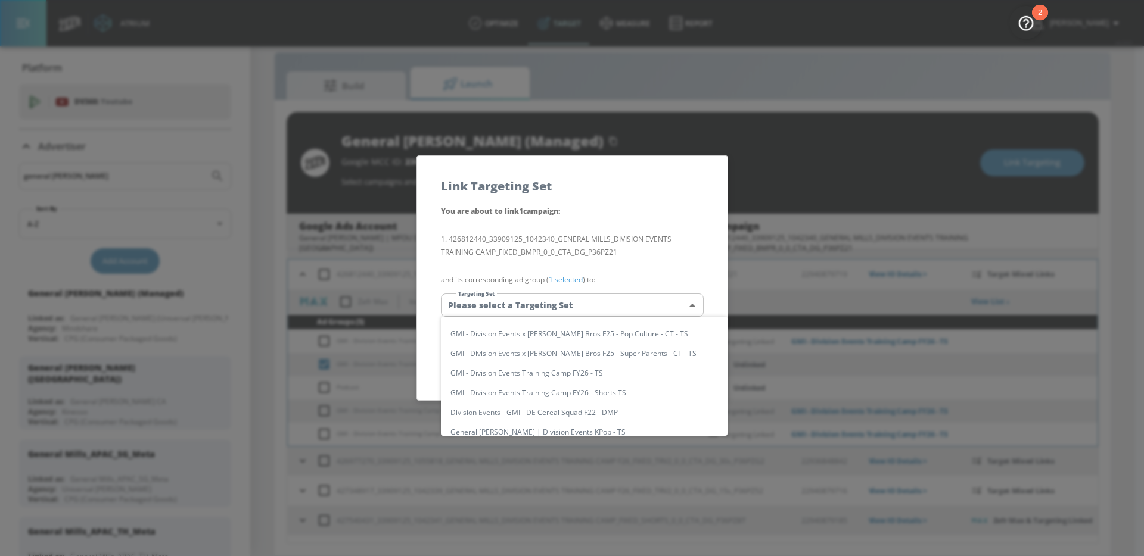
scroll to position [182, 0]
type input "division events"
click at [664, 207] on div at bounding box center [572, 278] width 1144 height 556
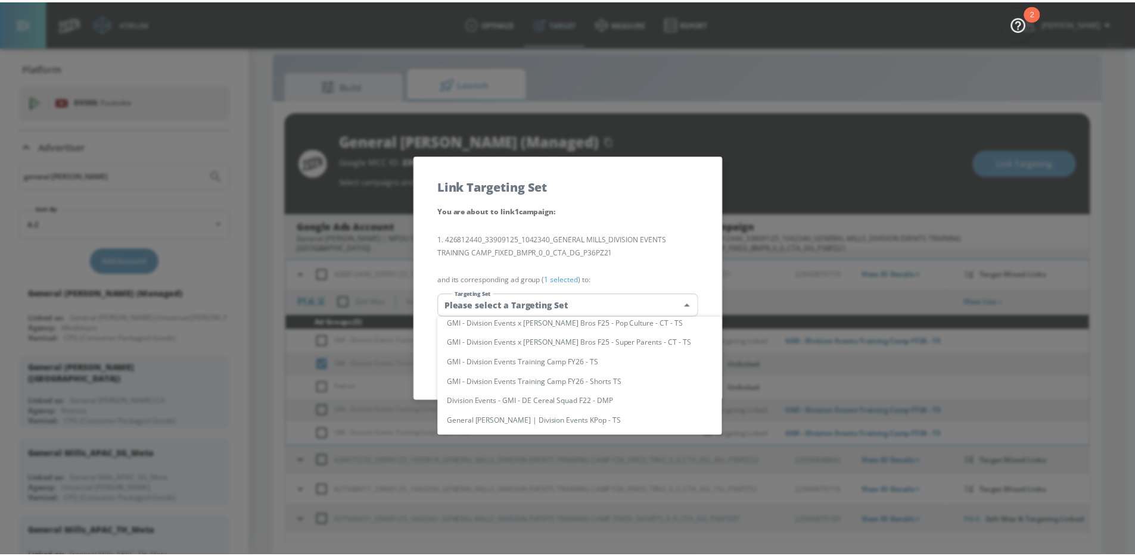
scroll to position [2934, 0]
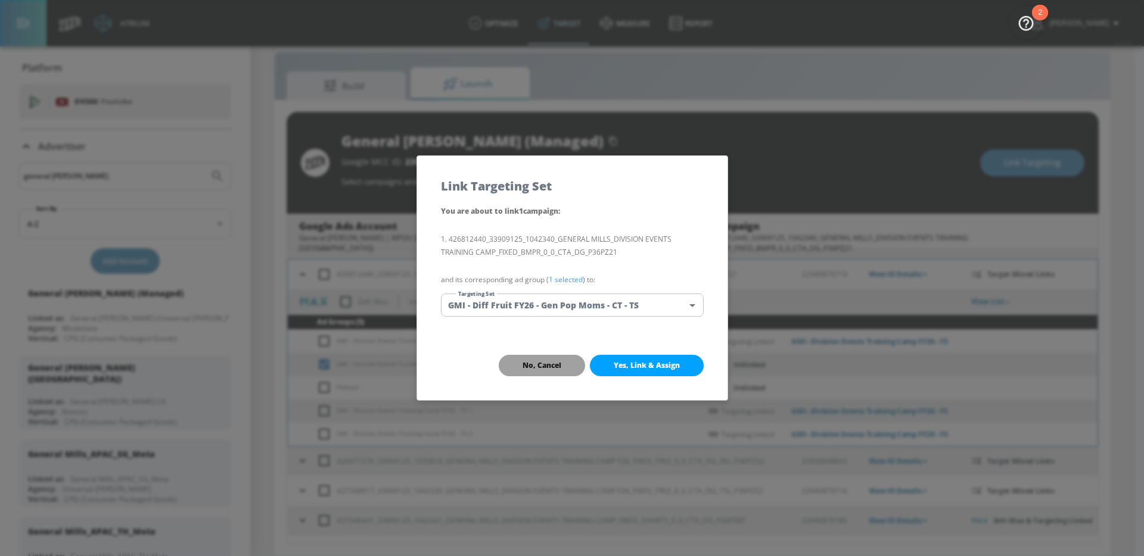
click at [533, 364] on span "No, Cancel" at bounding box center [541, 366] width 39 height 10
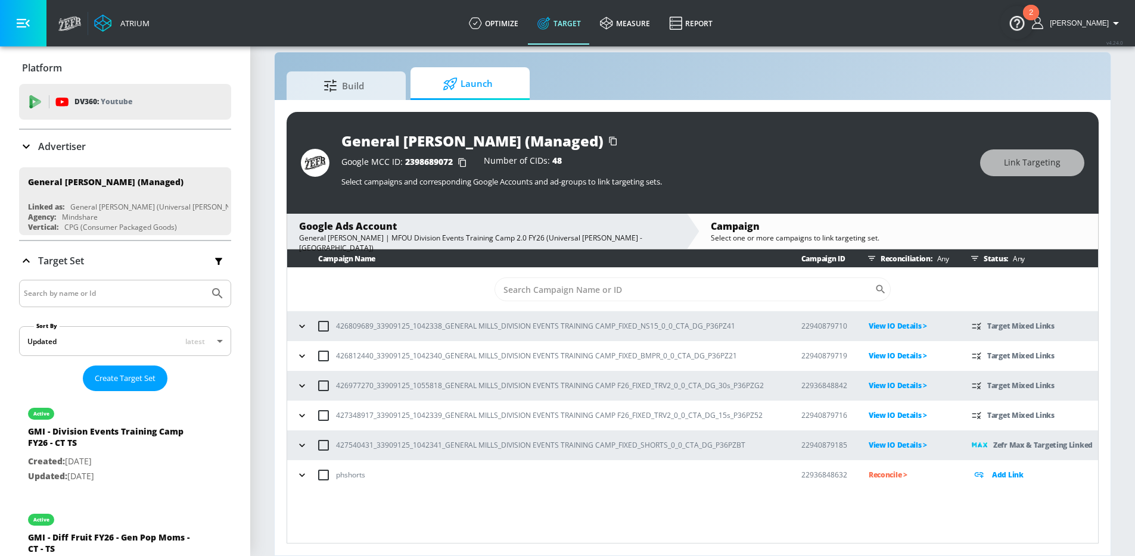
scroll to position [17, 0]
click at [309, 388] on button "button" at bounding box center [302, 386] width 18 height 18
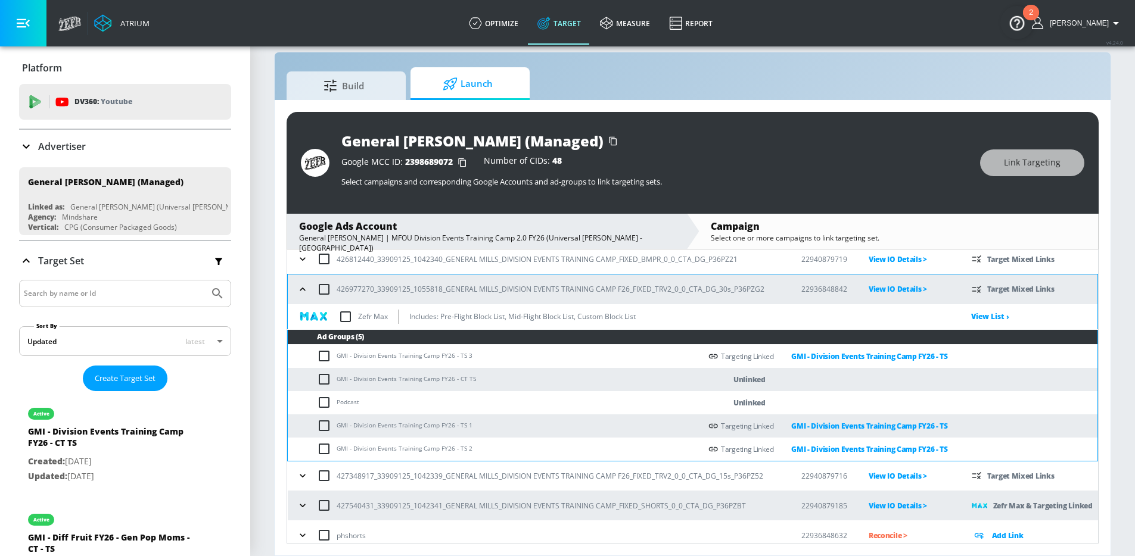
scroll to position [104, 0]
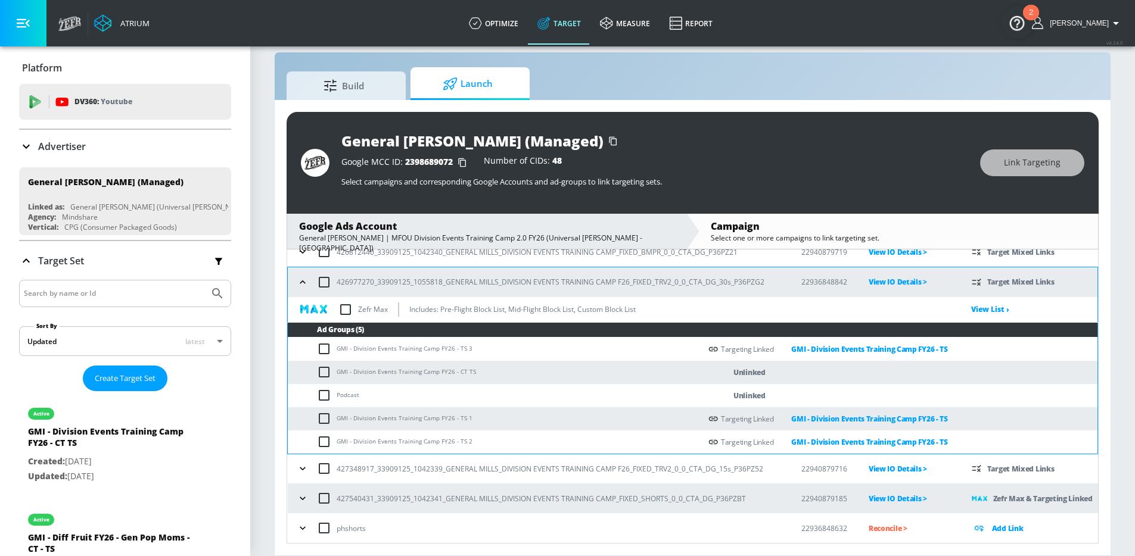
click at [303, 467] on icon "button" at bounding box center [303, 469] width 12 height 12
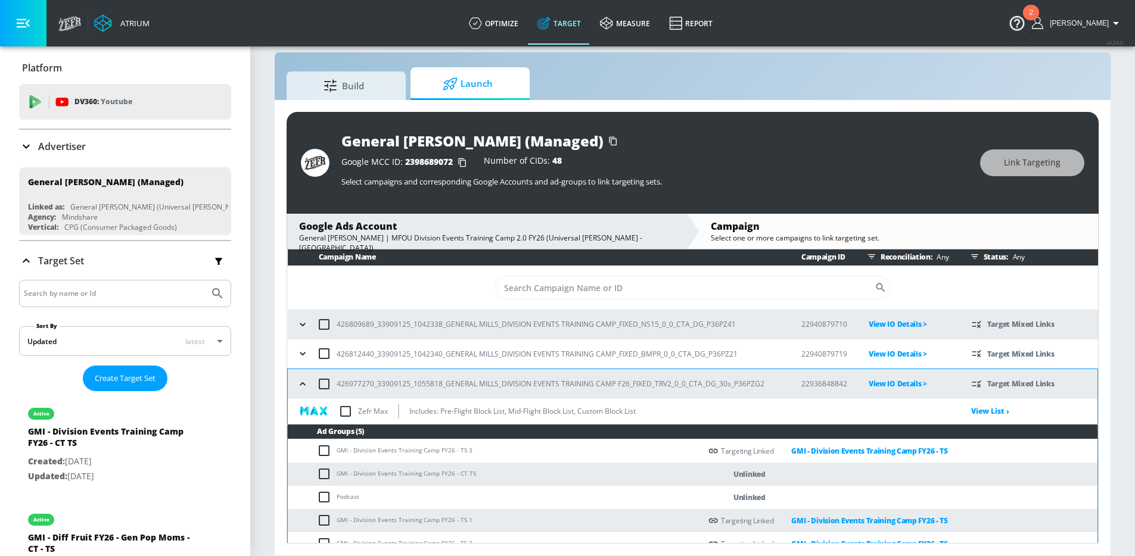
scroll to position [0, 0]
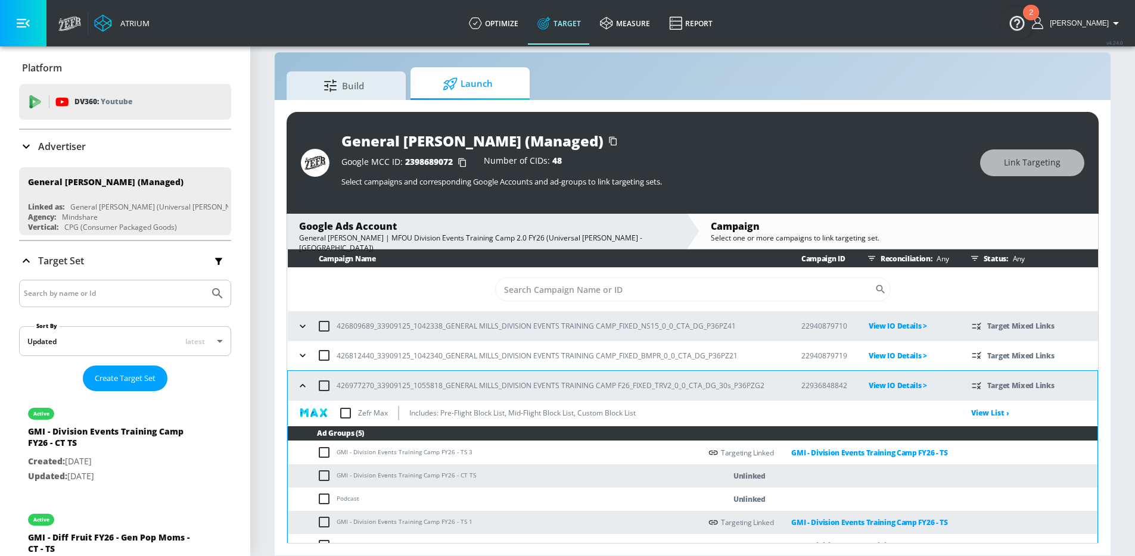
click at [305, 353] on icon "button" at bounding box center [303, 356] width 12 height 12
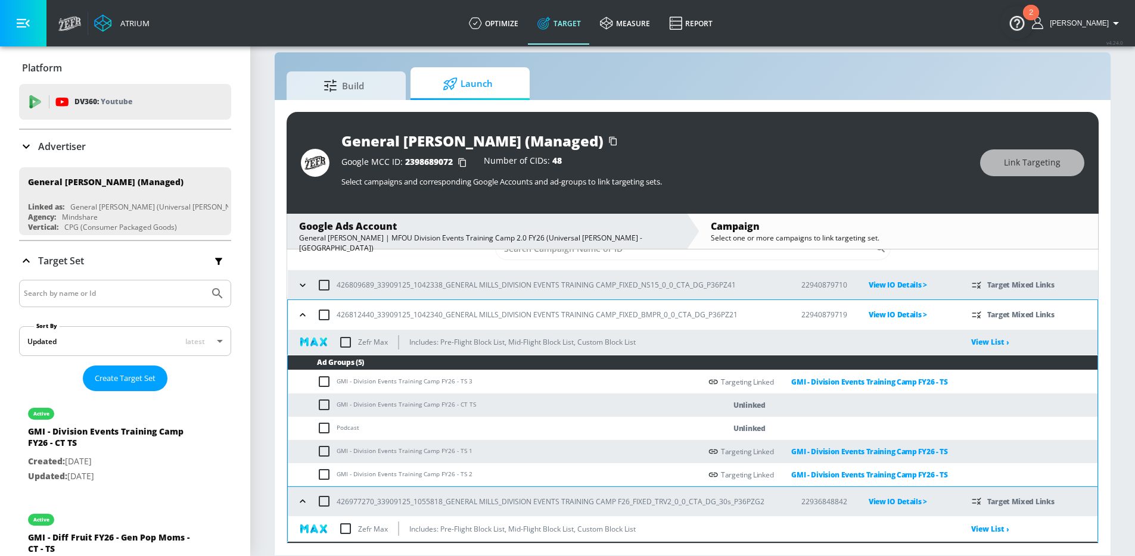
click at [329, 405] on input "checkbox" at bounding box center [327, 405] width 20 height 14
checkbox input "true"
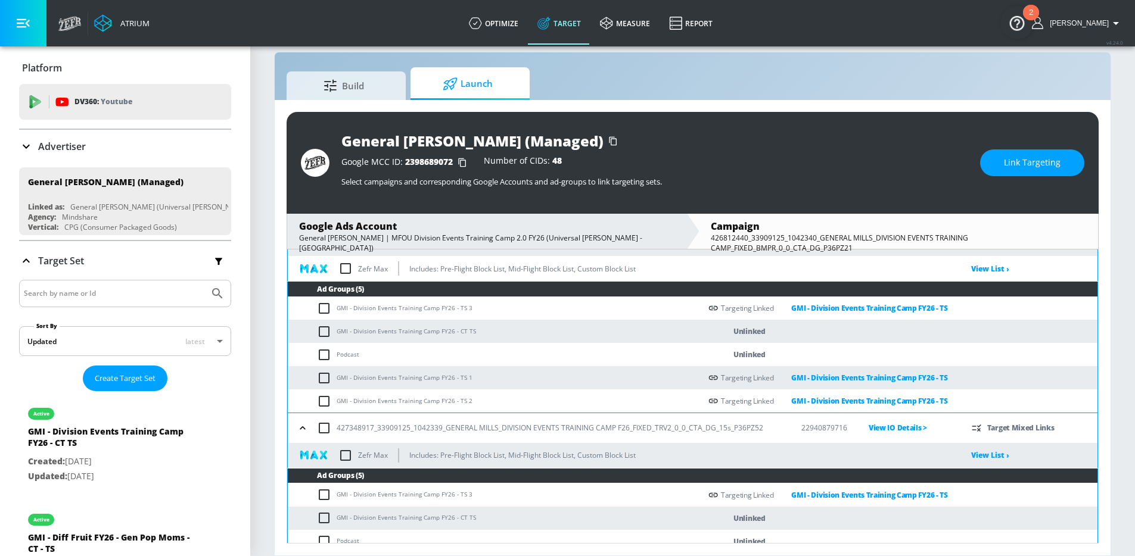
scroll to position [326, 0]
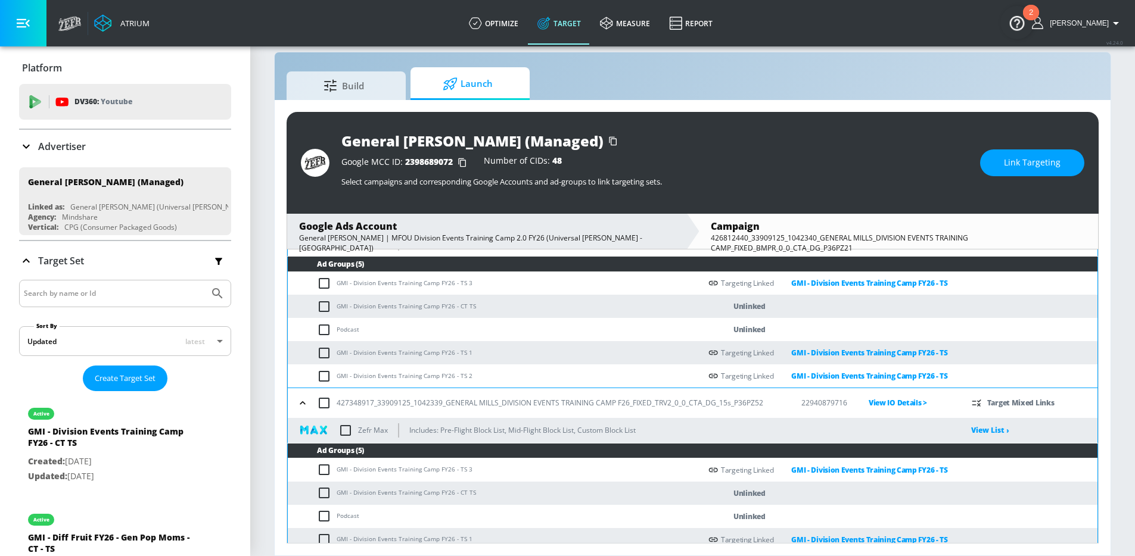
click at [325, 308] on input "checkbox" at bounding box center [327, 307] width 20 height 14
checkbox input "true"
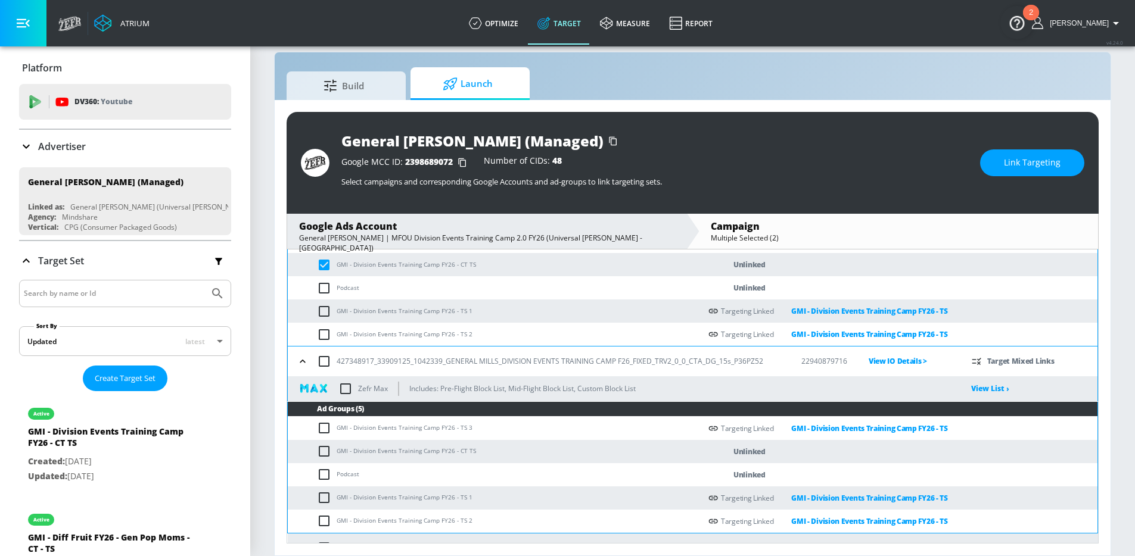
scroll to position [418, 0]
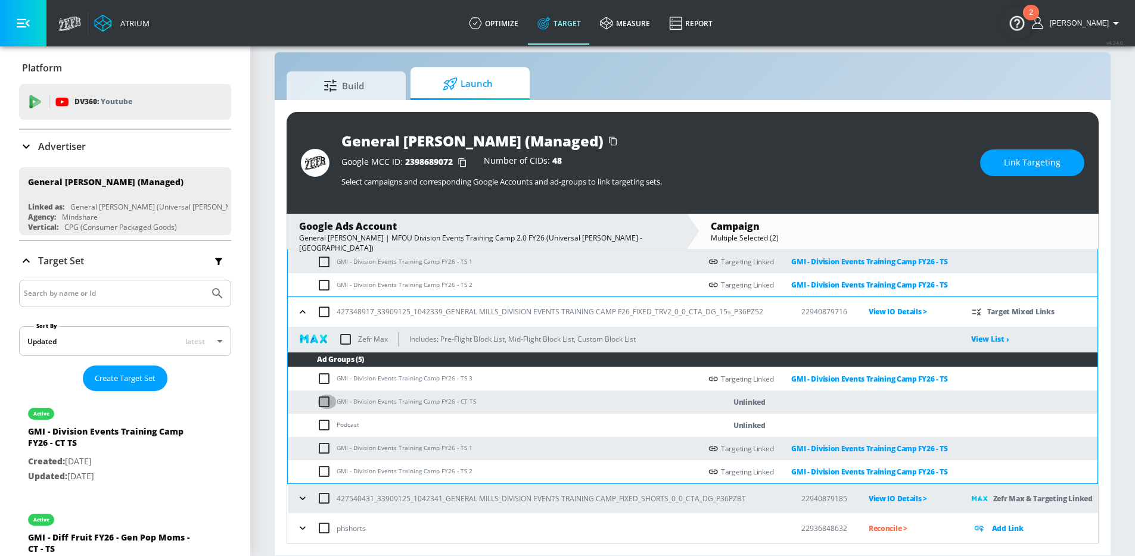
click at [327, 404] on input "checkbox" at bounding box center [327, 402] width 20 height 14
checkbox input "true"
click at [1008, 161] on span "Link Targeting" at bounding box center [1032, 162] width 57 height 15
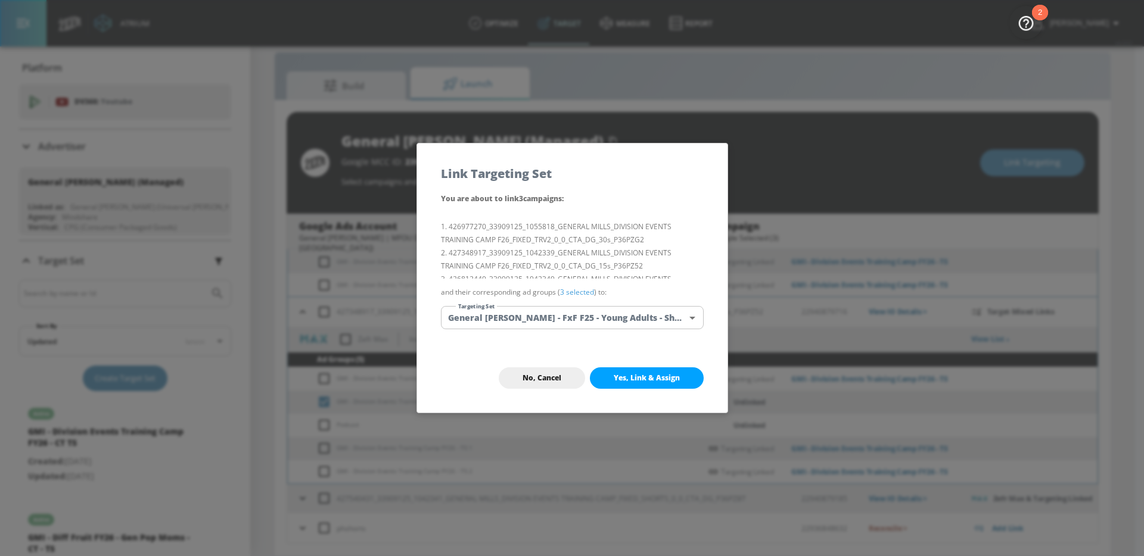
click at [620, 308] on body "Atrium optimize Target measure Report optimize Target measure Report v 4.24.0 W…" at bounding box center [572, 270] width 1144 height 574
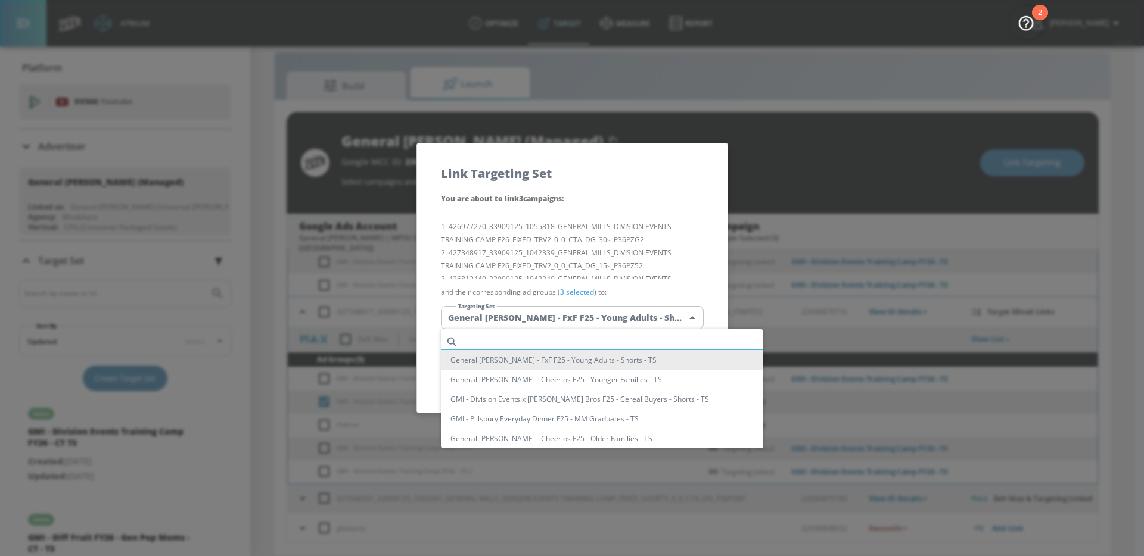
click at [669, 335] on input "text" at bounding box center [613, 342] width 300 height 16
paste input "GMI - Division Events Training Camp FY26 - CT TS"
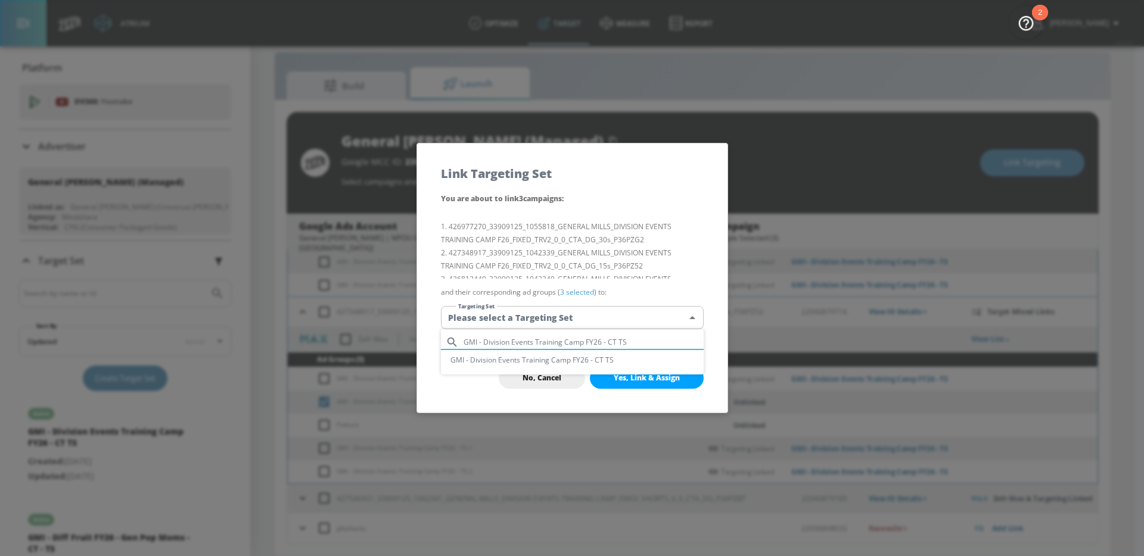
type input "GMI - Division Events Training Camp FY26 - CT TS"
click at [616, 357] on li "GMI - Division Events Training Camp FY26 - CT TS" at bounding box center [572, 360] width 263 height 20
type input "aff0f296-37fe-4b11-9347-9be3c47162ef"
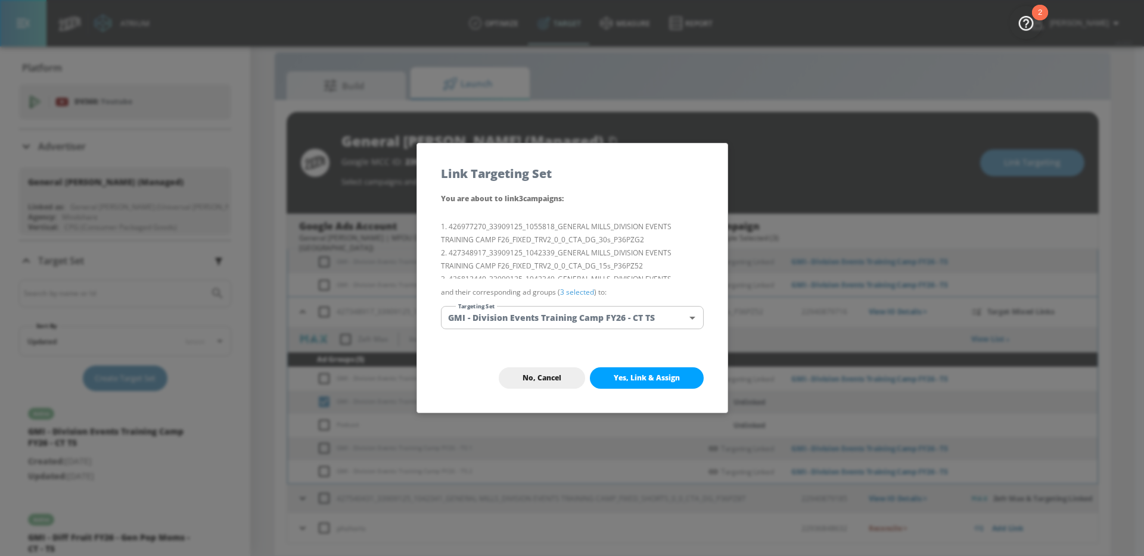
click at [642, 213] on p "426977270_33909125_1055818_GENERAL MILLS_DIVISION EVENTS TRAINING CAMP F26_FIXE…" at bounding box center [572, 246] width 263 height 66
click at [662, 381] on span "Yes, Link & Assign" at bounding box center [647, 378] width 66 height 10
checkbox input "false"
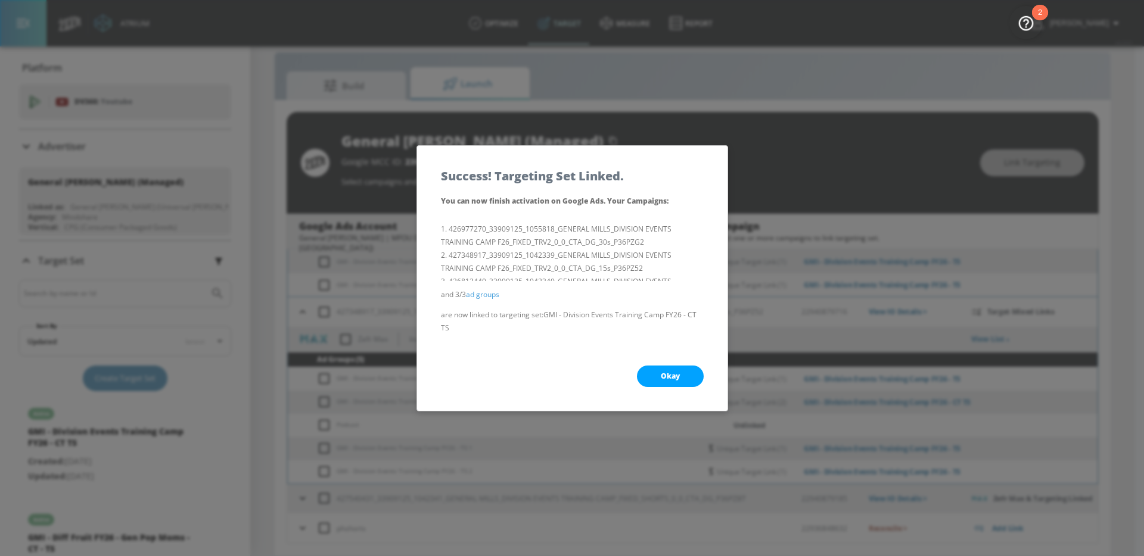
click at [672, 378] on span "Okay" at bounding box center [670, 377] width 19 height 10
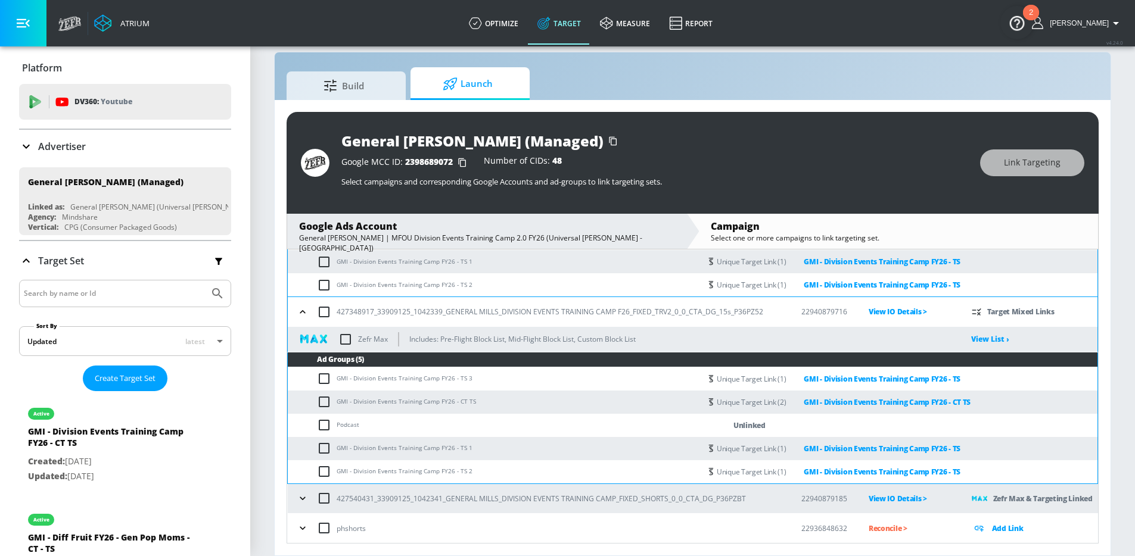
click at [347, 338] on input "checkbox" at bounding box center [345, 339] width 25 height 25
checkbox input "true"
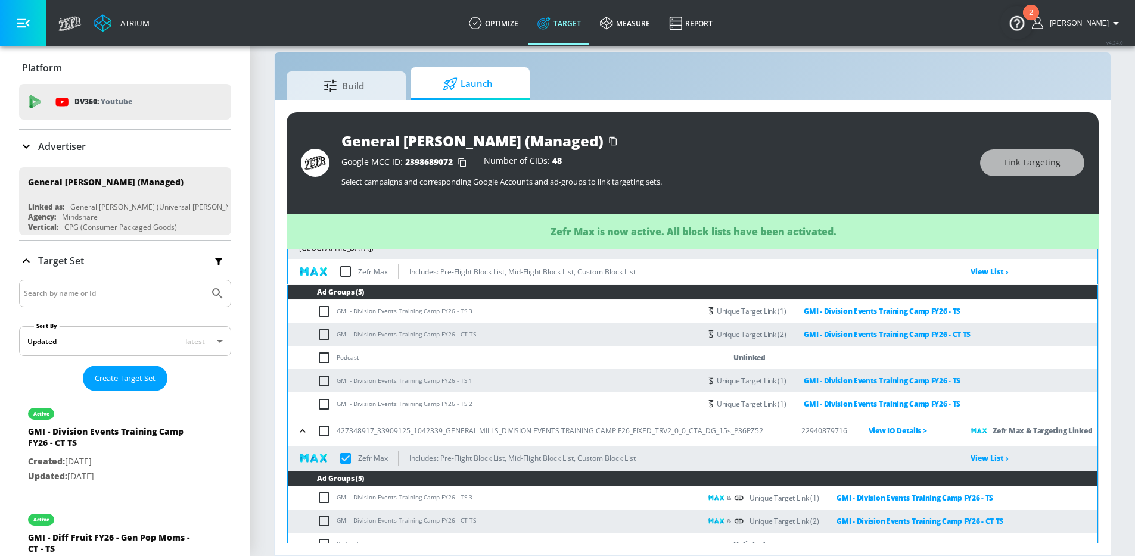
scroll to position [244, 0]
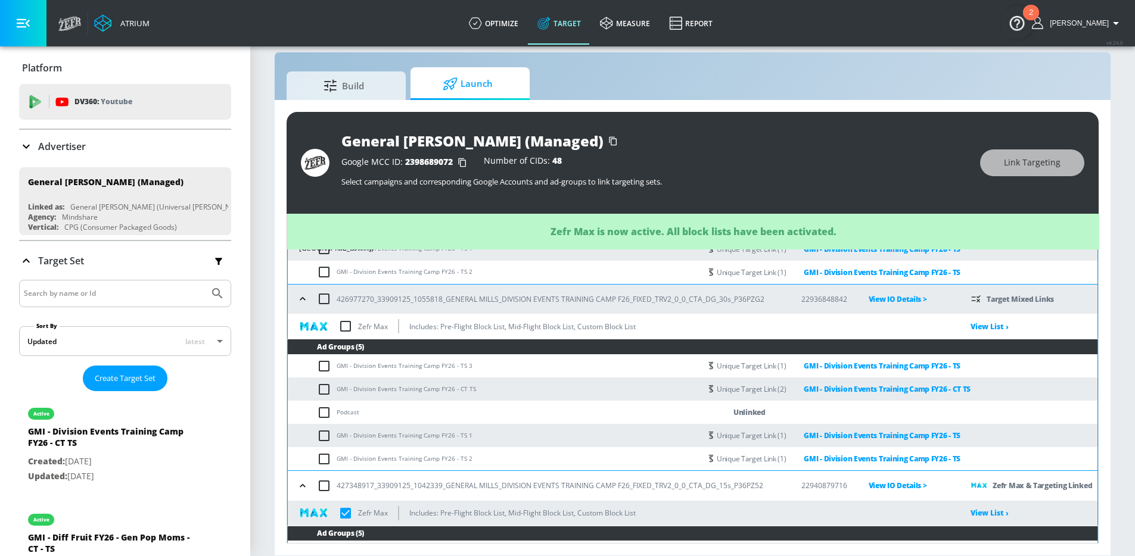
click at [345, 329] on input "checkbox" at bounding box center [345, 326] width 25 height 25
checkbox input "true"
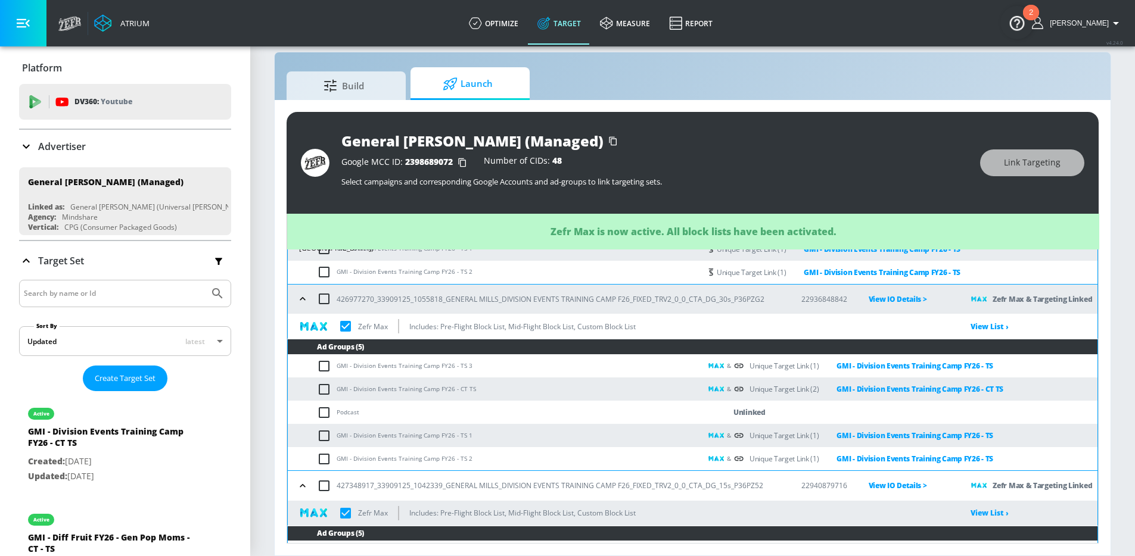
checkbox input "true"
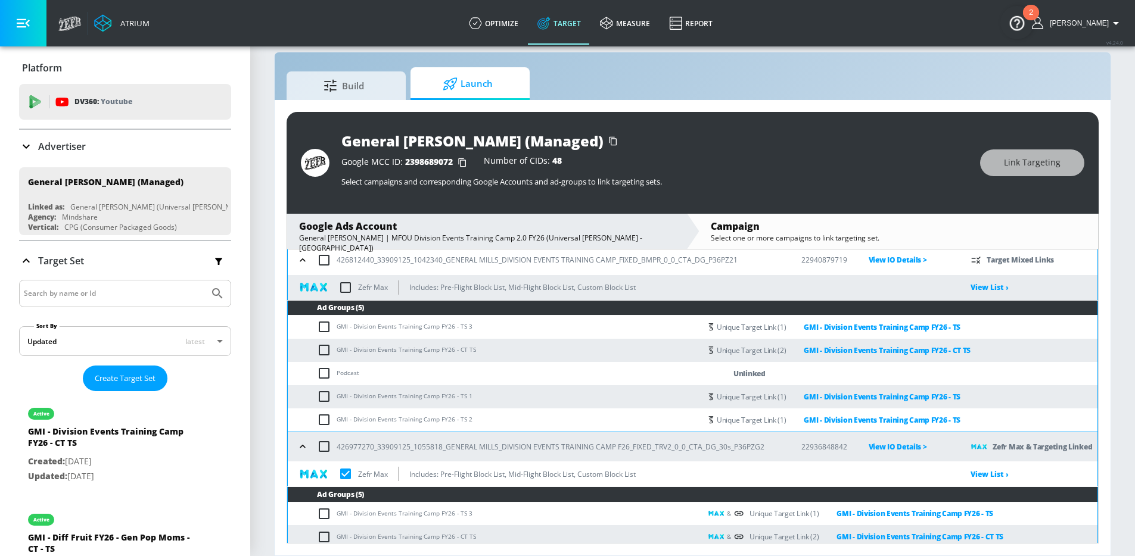
scroll to position [66, 0]
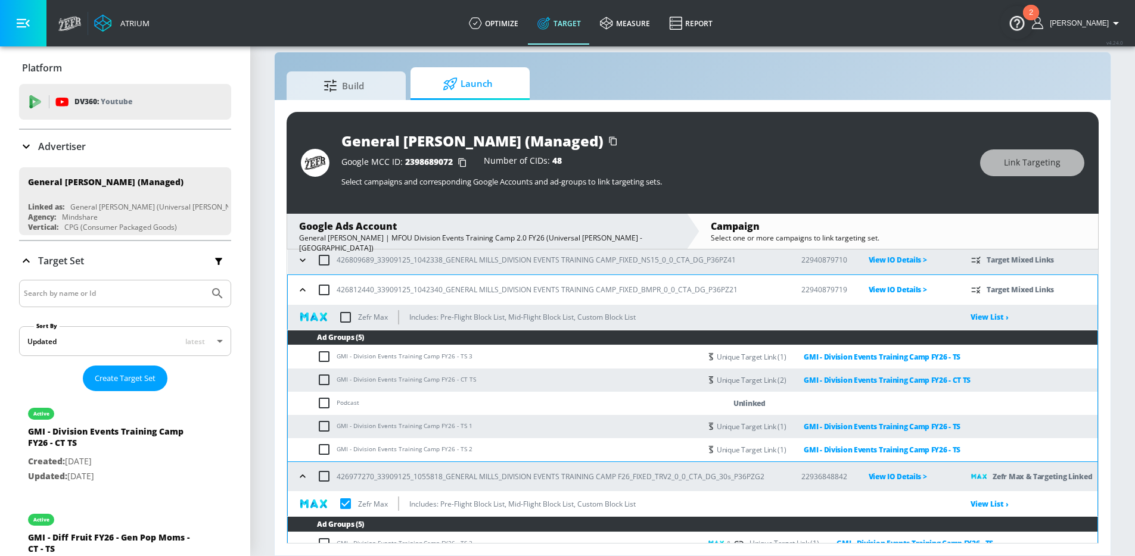
click at [350, 316] on input "checkbox" at bounding box center [345, 317] width 25 height 25
checkbox input "true"
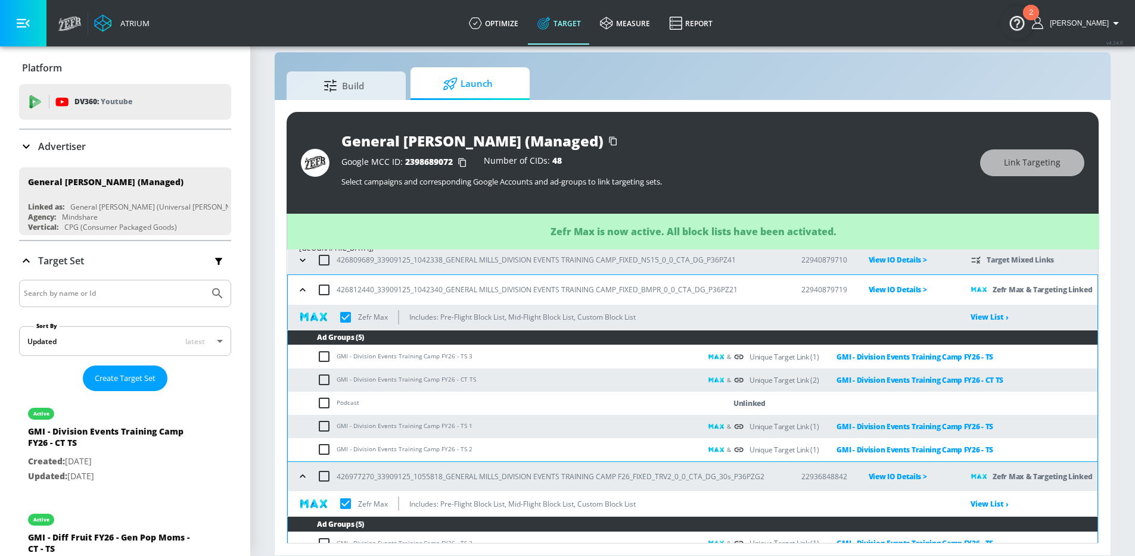
click at [301, 291] on icon "button" at bounding box center [303, 290] width 12 height 12
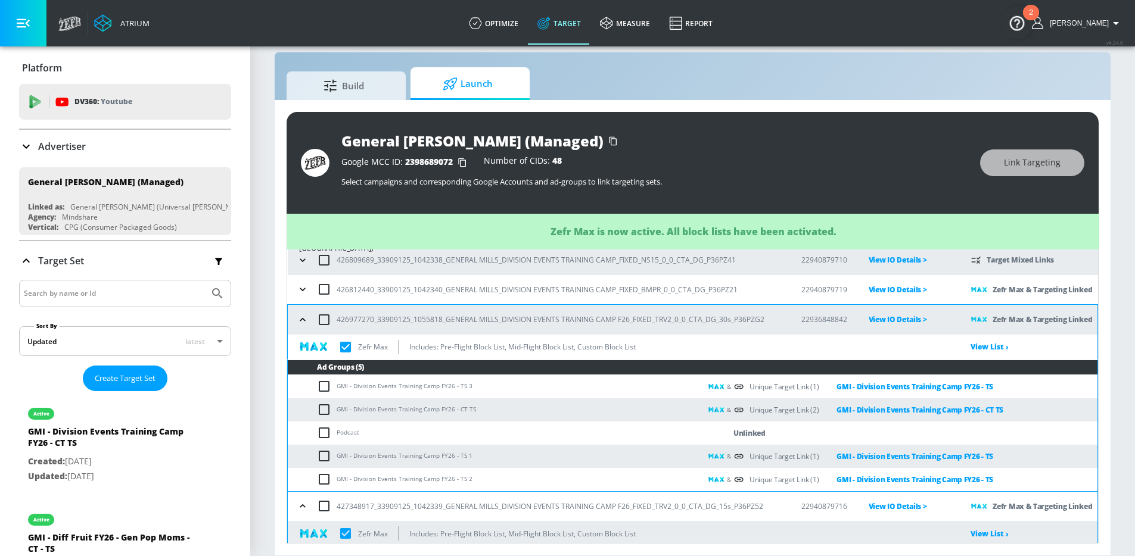
click at [301, 322] on icon "button" at bounding box center [303, 320] width 12 height 12
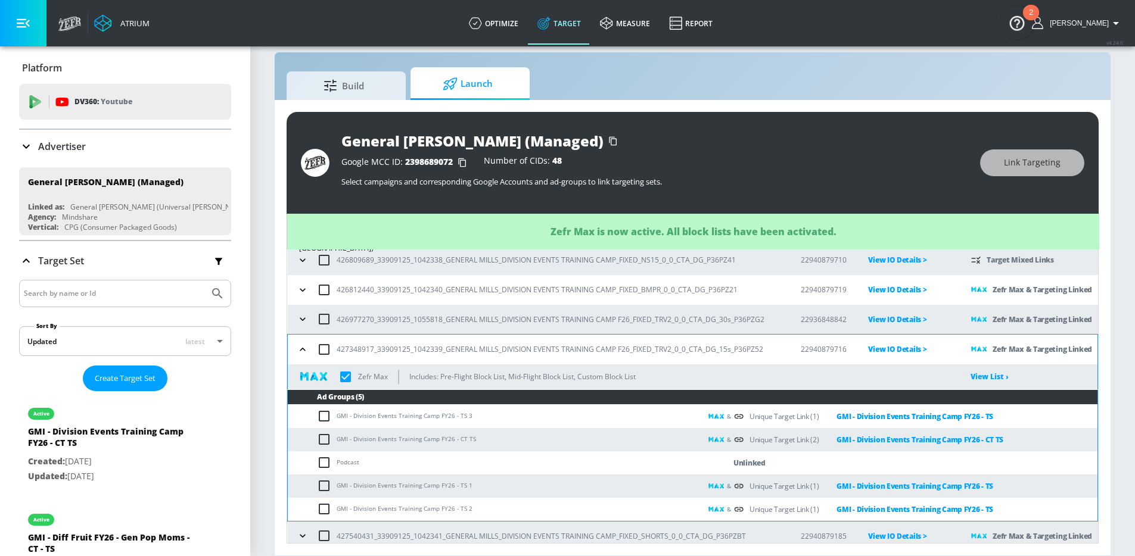
checkbox input "true"
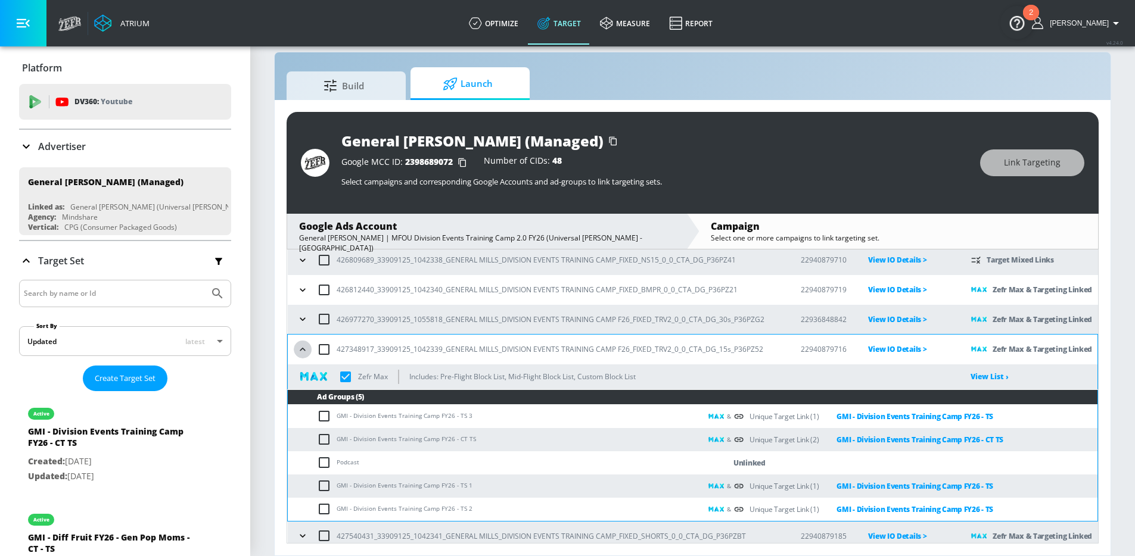
click at [304, 350] on icon "button" at bounding box center [302, 349] width 5 height 3
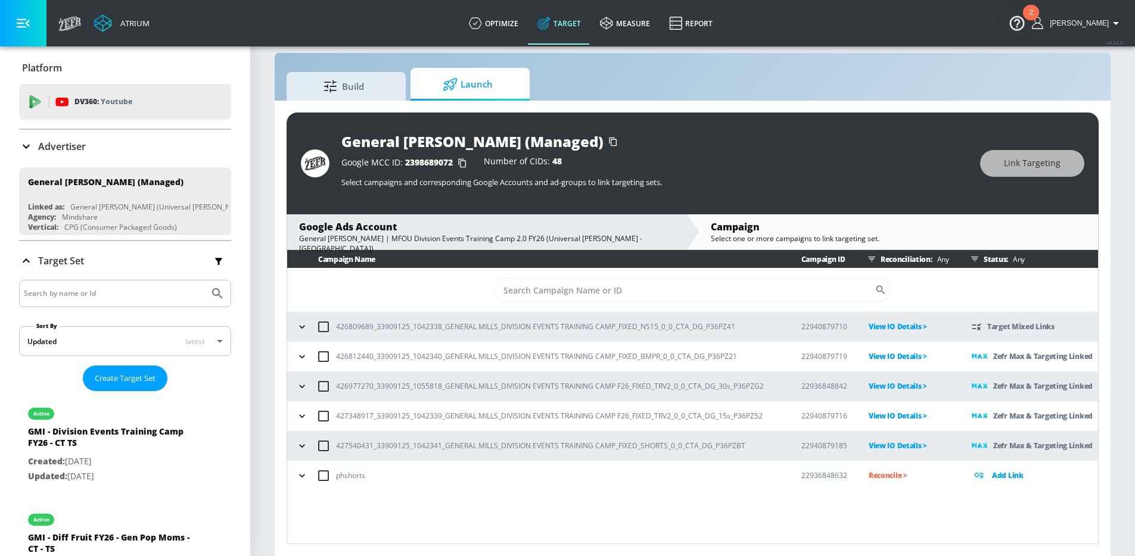
scroll to position [0, 0]
